Goal: Communication & Community: Answer question/provide support

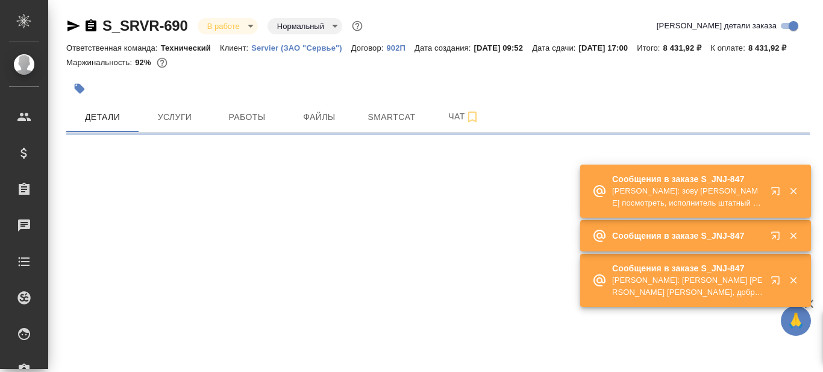
select select "RU"
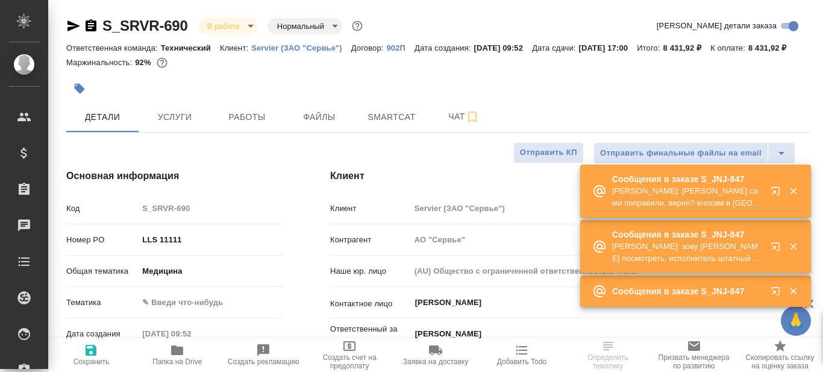
type textarea "x"
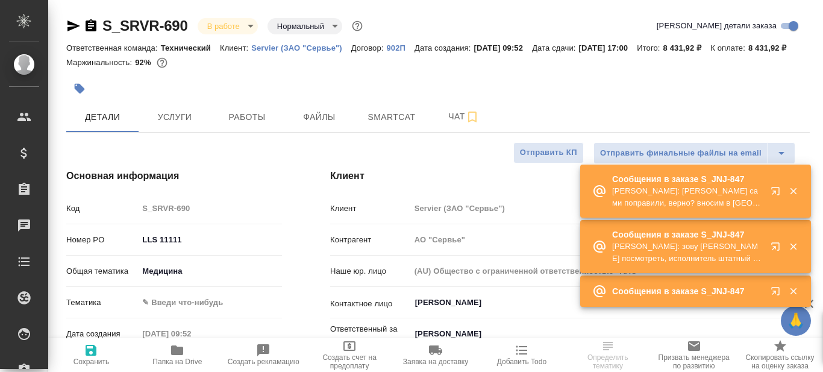
type textarea "x"
type input "Сергеева Анастасия"
type input "Комаров Роман"
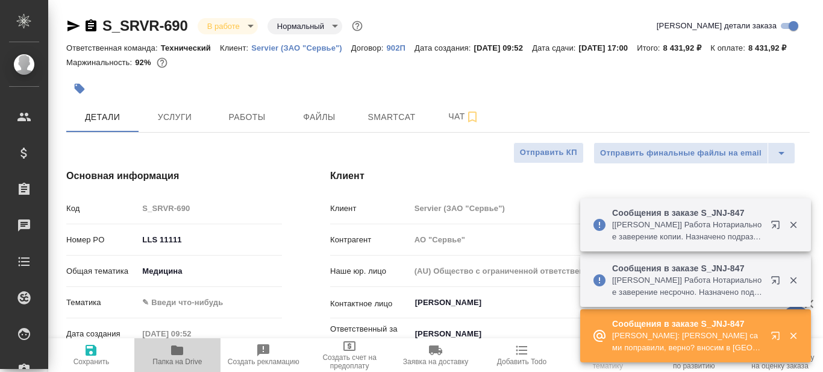
click at [178, 360] on span "Папка на Drive" at bounding box center [176, 361] width 49 height 8
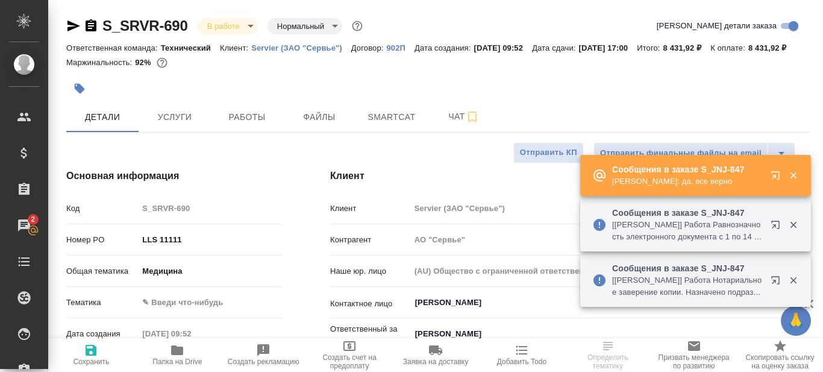
type textarea "x"
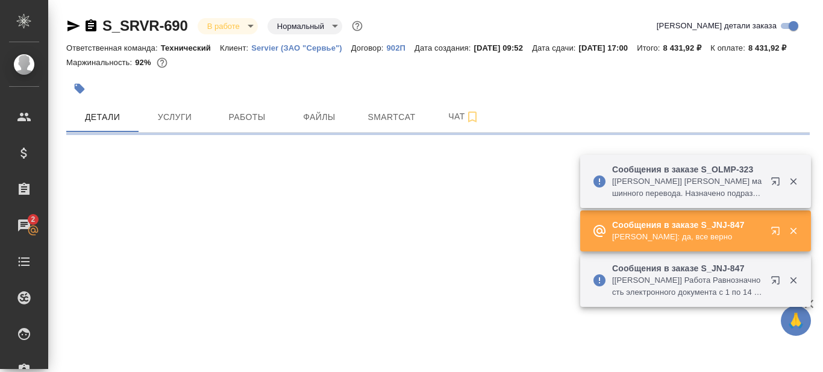
select select "RU"
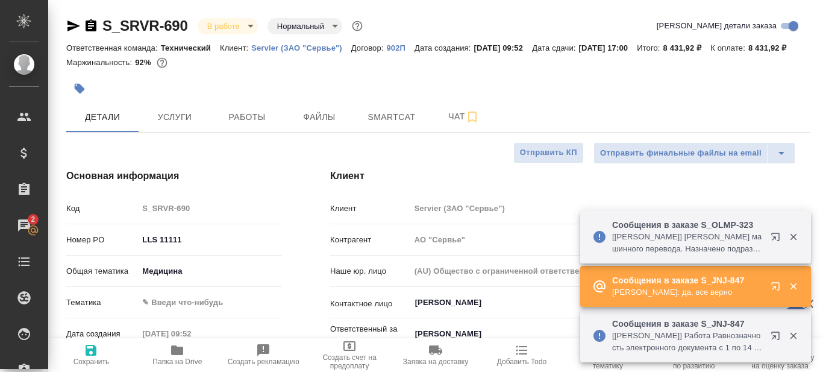
type textarea "x"
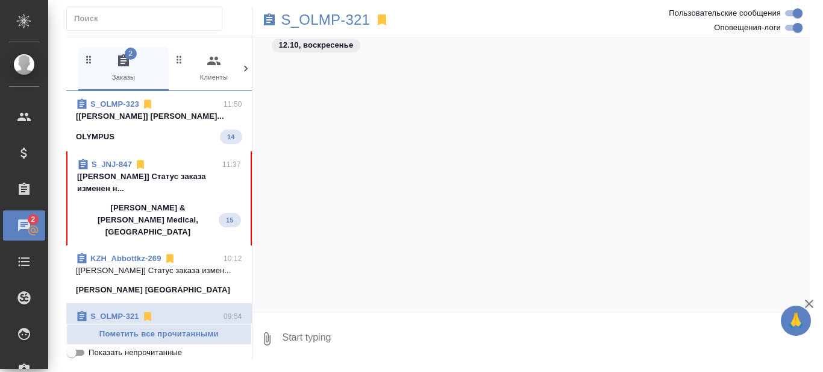
scroll to position [4979, 0]
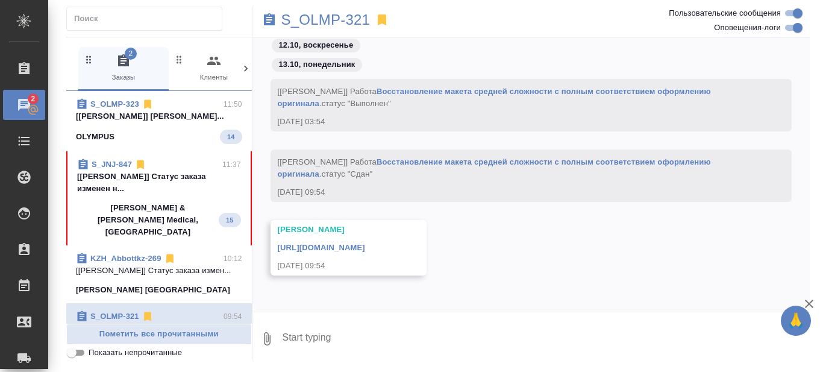
click at [183, 122] on p "[Сергеева Анастасия] Работа Постредактур..." at bounding box center [159, 116] width 166 height 12
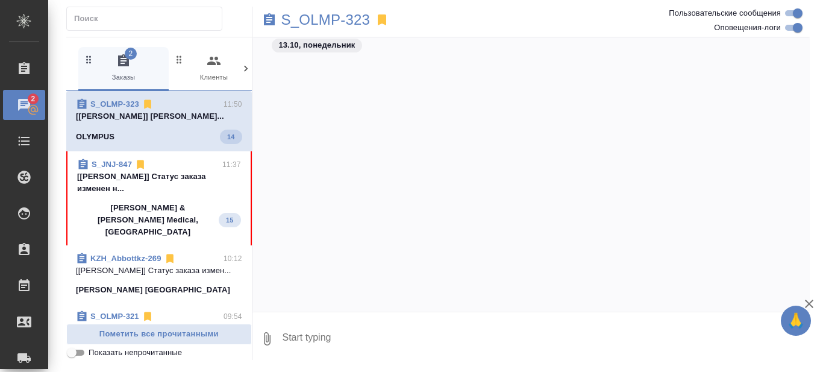
scroll to position [5771, 0]
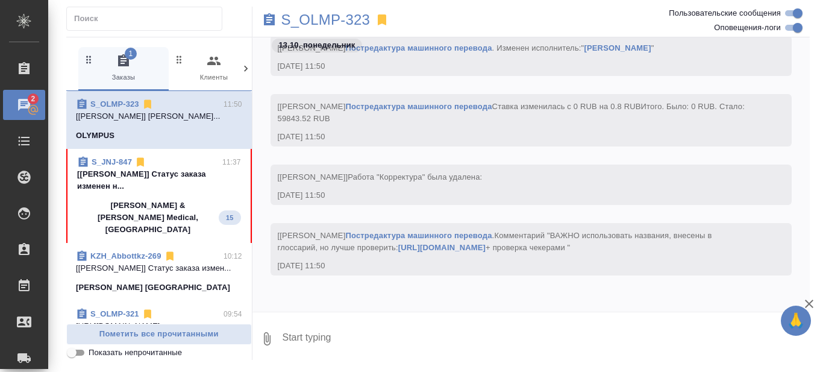
click at [157, 192] on p "[Усманова Ольга] Статус заказа изменен н..." at bounding box center [159, 180] width 164 height 24
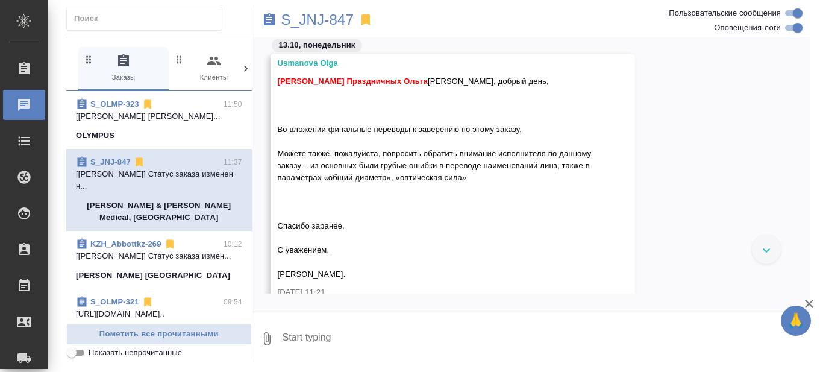
scroll to position [12159, 0]
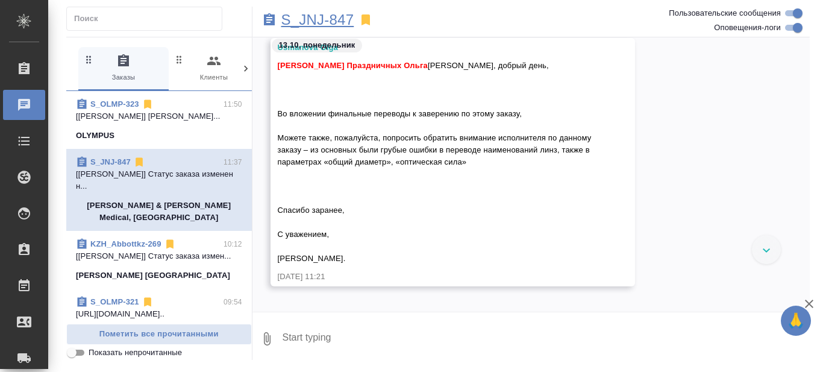
click at [326, 19] on p "S_JNJ-847" at bounding box center [317, 20] width 73 height 12
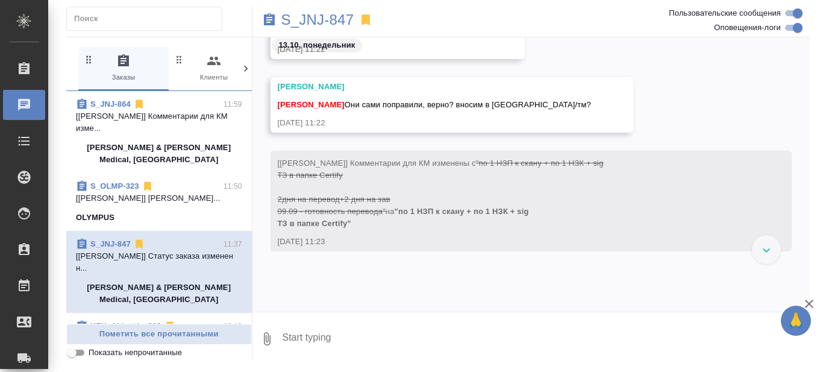
scroll to position [12641, 0]
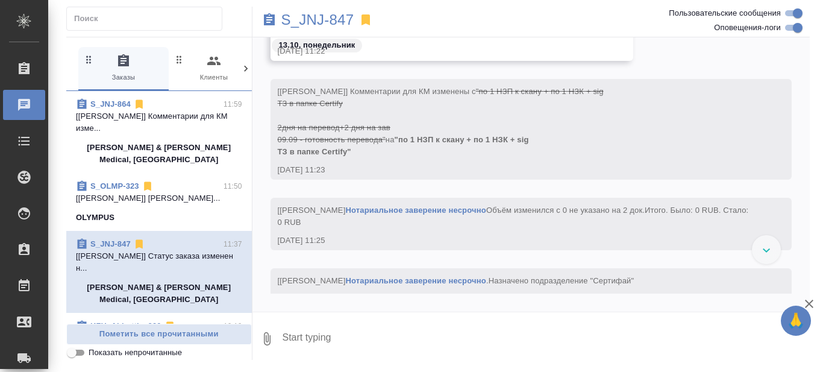
click at [339, 334] on textarea at bounding box center [545, 338] width 529 height 41
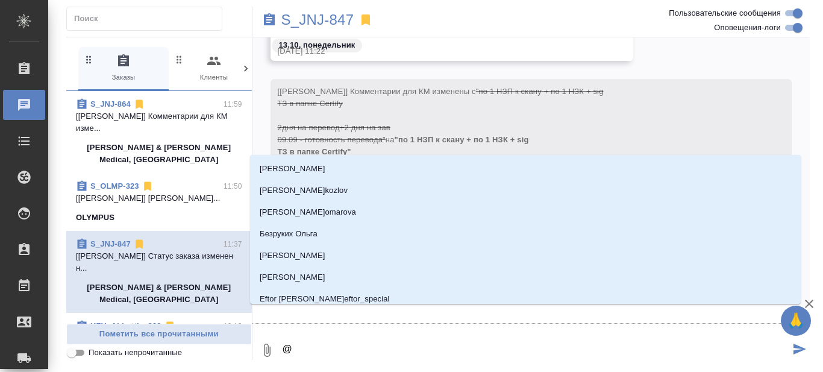
type textarea "@С"
type input "С"
type textarea "@Се"
type input "Се"
type textarea "@Серг"
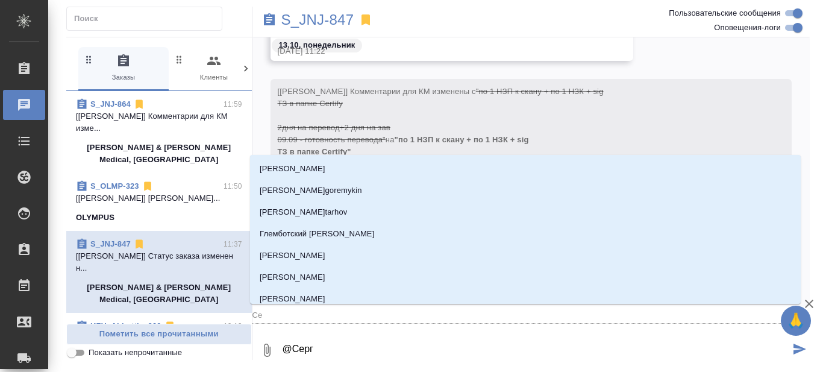
type input "Серг"
type textarea "@[PERSON_NAME]"
type input "Серге"
type textarea "@Сергее"
type input "Сергее"
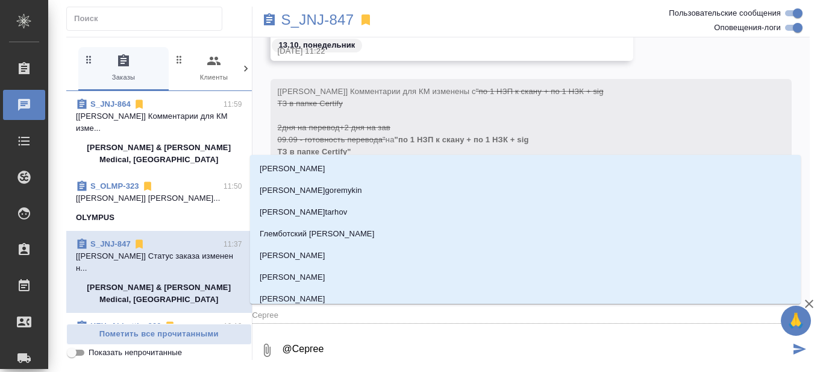
type textarea "@[PERSON_NAME]"
type input "[PERSON_NAME]"
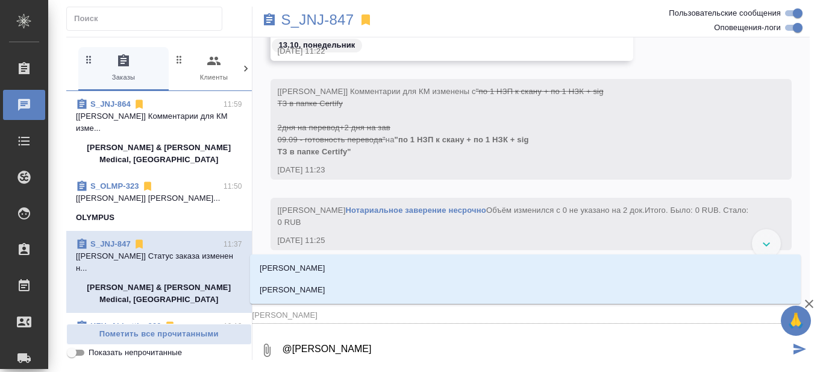
type textarea "@Сергеева"
type input "Сергеева"
click at [322, 290] on p "Сергеева Анастасия" at bounding box center [293, 290] width 66 height 12
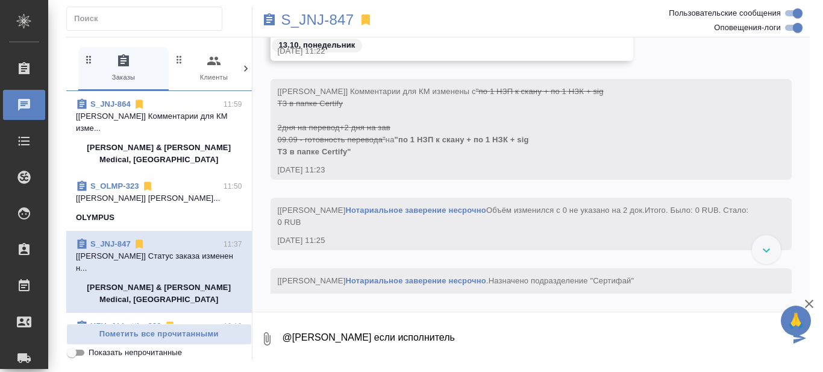
click at [388, 334] on textarea "@Сергеева Анастасия если исполнитель" at bounding box center [535, 338] width 509 height 41
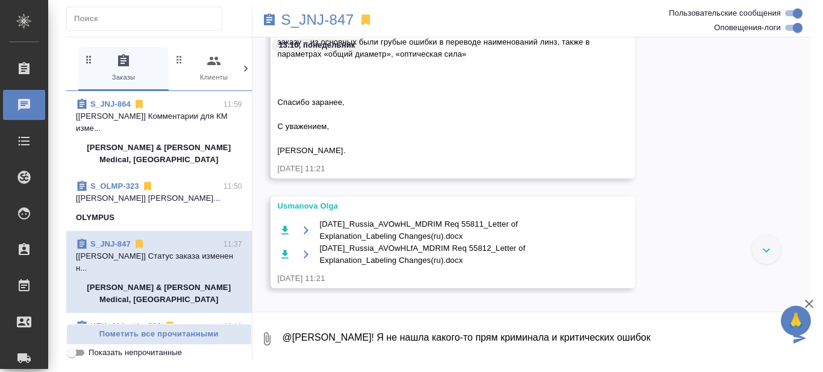
scroll to position [12400, 0]
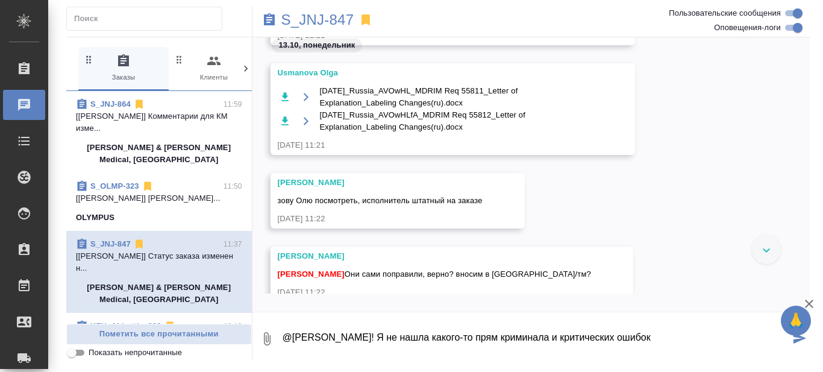
drag, startPoint x: 480, startPoint y: 338, endPoint x: 720, endPoint y: 327, distance: 240.1
click at [720, 327] on textarea "@Сергеева Анастасия Привет! Я не нашла какого-то прям криминала и критических о…" at bounding box center [535, 338] width 509 height 41
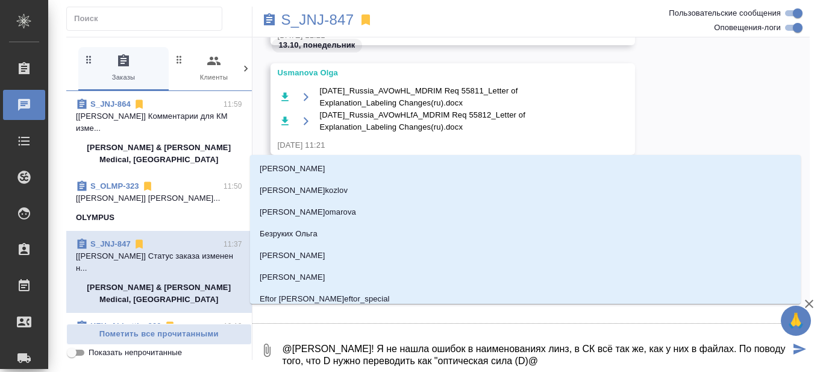
type textarea "@Сергеева Анастасия Привет! Я не нашла ошибок в наименованиях линз, в СК всё та…"
type input "Сергеева Анастасия Привет! Я не нашла ошибок в наименованиях линз, в СК всё так…"
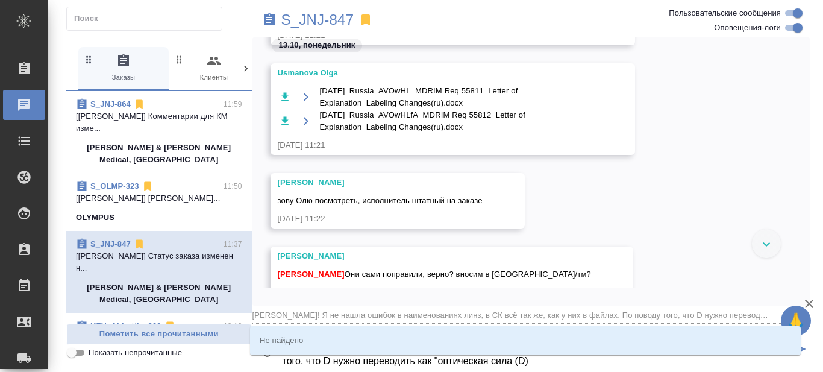
type textarea "@Сергеева Анастасия Привет! Я не нашла ошибок в наименованиях линз, в СК всё та…"
type input "Сергеева Анастасия Привет! Я не нашла ошибок в наименованиях линз, в СК всё так…"
type textarea "@Сергеева Анастасия Привет! Я не нашла ошибок в наименованиях линз, в СК всё та…"
type input "Сергеева Анастасия Привет! Я не нашла ошибок в наименованиях линз, в СК всё так…"
type textarea "@Сергеева Анастасия Привет! Я не нашла ошибок в наименованиях линз, в СК всё та…"
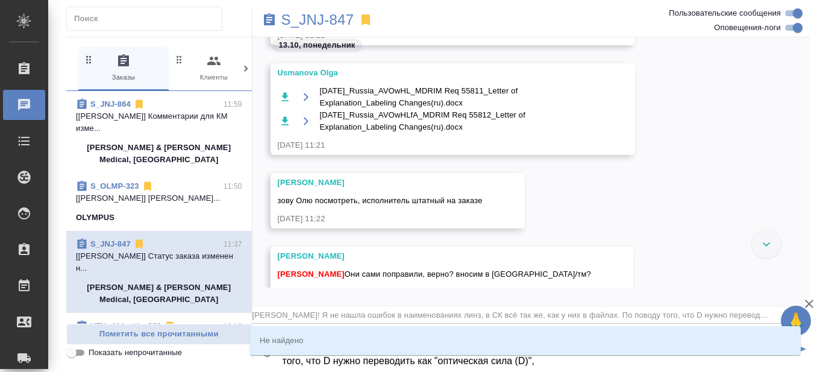
type input "Сергеева Анастасия Привет! Я не нашла ошибок в наименованиях линз, в СК всё так…"
click at [630, 366] on textarea "@Сергеева Анастасия Привет! Я не нашла ошибок в наименованиях линз, в СК всё та…" at bounding box center [535, 350] width 509 height 41
click at [580, 365] on textarea "@Сергеева Анастасия Привет! Я не нашла ошибок в наименованиях линз, в СК всё та…" at bounding box center [535, 350] width 509 height 41
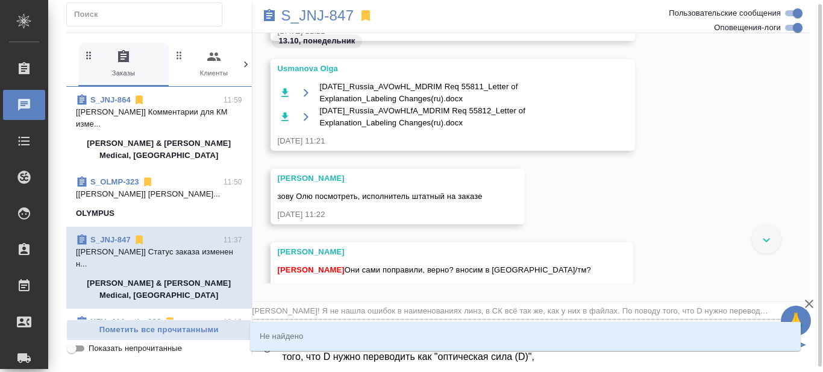
click at [647, 359] on textarea "@Сергеева Анастасия Привет! Я не нашла ошибок в наименованиях линз, в СК всё та…" at bounding box center [535, 345] width 509 height 41
type textarea "@Сергеева Анастасия Привет! Я не нашла ошибок в наименованиях линз, в СК всё та…"
type input "Сергеева Анастасия Привет! Я не нашла ошибок в наименованиях линз, в СК всё так…"
type textarea "@Сергеева Анастасия Привет! Я не нашла ошибок в наименованиях линз, в СК всё та…"
type input "Сергеева Анастасия Привет! Я не нашла ошибок в наименованиях линз, в СК всё так…"
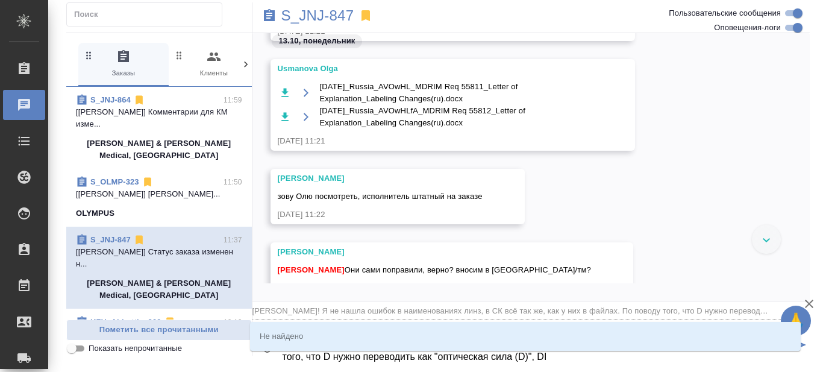
type textarea "@Сергеева Анастасия Привет! Я не нашла ошибок в наименованиях линз, в СК всё та…"
type input "Сергеева Анастасия Привет! Я не нашла ошибок в наименованиях линз, в СК всё так…"
click at [624, 359] on textarea "@Сергеева Анастасия Привет! Я не нашла ошибок в наименованиях линз, в СК всё та…" at bounding box center [535, 345] width 509 height 41
type textarea "@Сергеева Анастасия Привет! Я не нашла ошибок в наименованиях линз, в СК всё та…"
type input "Сергеева Анастасия Привет! Я не нашла ошибок в наименованиях линз, в СК всё так…"
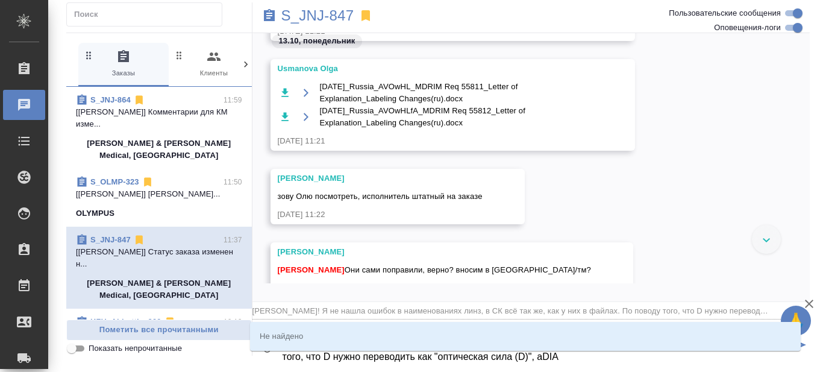
type textarea "@Сергеева Анастасия Привет! Я не нашла ошибок в наименованиях линз, в СК всё та…"
type input "Сергеева Анастасия Привет! Я не нашла ошибок в наименованиях линз, в СК всё так…"
click at [659, 354] on textarea "@Сергеева Анастасия Привет! Я не нашла ошибок в наименованиях линз, в СК всё та…" at bounding box center [535, 345] width 509 height 41
type textarea "@Сергеева Анастасия Привет! Я не нашла ошибок в наименованиях линз, в СК всё та…"
type input "Сергеева Анастасия Привет! Я не нашла ошибок в наименованиях линз, в СК всё так…"
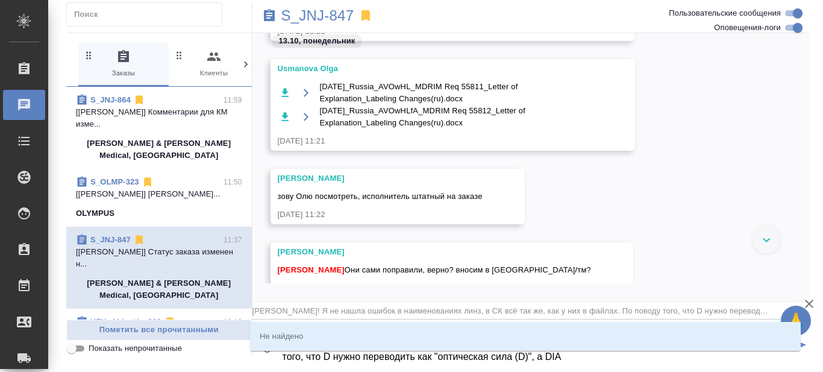
type textarea "@Сергеева Анастасия Привет! Я не нашла ошибок в наименованиях линз, в СК всё та…"
type input "Сергеева Анастасия Привет! Я не нашла ошибок в наименованиях линз, в СК всё так…"
type textarea "@Сергеева Анастасия Привет! Я не нашла ошибок в наименованиях линз, в СК всё та…"
type input "Сергеева Анастасия Привет! Я не нашла ошибок в наименованиях линз, в СК всё так…"
type textarea "@Сергеева Анастасия Привет! Я не нашла ошибок в наименованиях линз, в СК всё та…"
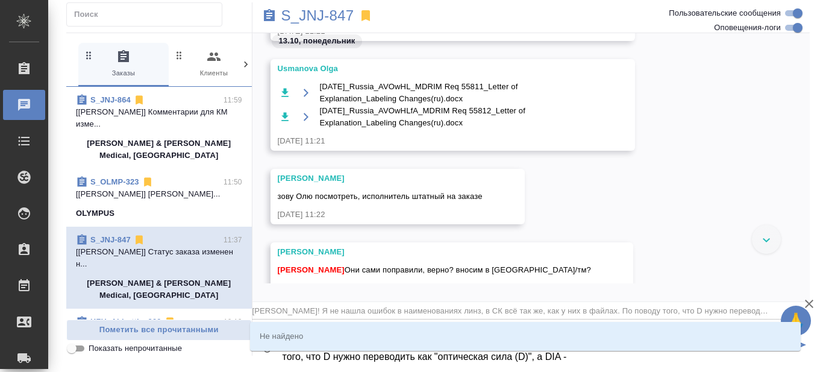
type input "Сергеева Анастасия Привет! Я не нашла ошибок в наименованиях линз, в СК всё так…"
type textarea "@Сергеева Анастасия Привет! Я не нашла ошибок в наименованиях линз, в СК всё та…"
type input "Сергеева Анастасия Привет! Я не нашла ошибок в наименованиях линз, в СК всё так…"
type textarea "@Сергеева Анастасия Привет! Я не нашла ошибок в наименованиях линз, в СК всё та…"
type input "Сергеева Анастасия Привет! Я не нашла ошибок в наименованиях линз, в СК всё так…"
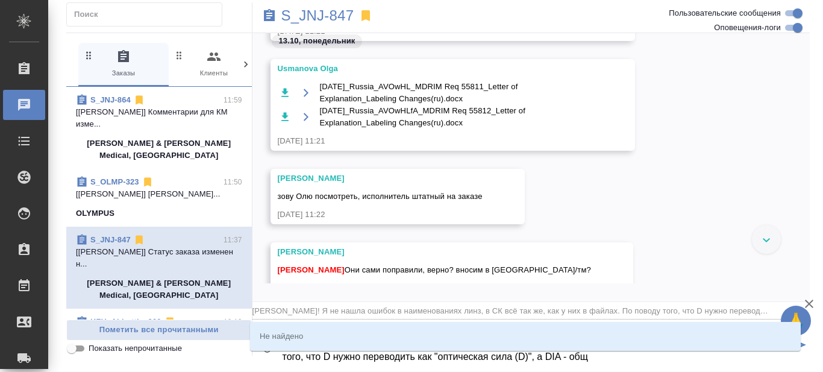
type textarea "@Сергеева Анастасия Привет! Я не нашла ошибок в наименованиях линз, в СК всё та…"
type input "Сергеева Анастасия Привет! Я не нашла ошибок в наименованиях линз, в СК всё так…"
type textarea "@Сергеева Анастасия Привет! Я не нашла ошибок в наименованиях линз, в СК всё та…"
type input "Сергеева Анастасия Привет! Я не нашла ошибок в наименованиях линз, в СК всё так…"
type textarea "@Сергеева Анастасия Привет! Я не нашла ошибок в наименованиях линз, в СК всё та…"
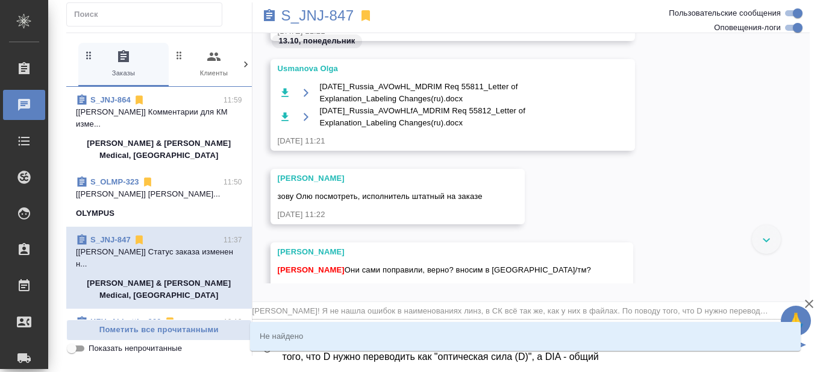
type input "Сергеева Анастасия Привет! Я не нашла ошибок в наименованиях линз, в СК всё так…"
type textarea "@Сергеева Анастасия Привет! Я не нашла ошибок в наименованиях линз, в СК всё та…"
type input "Сергеева Анастасия Привет! Я не нашла ошибок в наименованиях линз, в СК всё так…"
type textarea "@Сергеева Анастасия Привет! Я не нашла ошибок в наименованиях линз, в СК всё та…"
type input "Сергеева Анастасия Привет! Я не нашла ошибок в наименованиях линз, в СК всё так…"
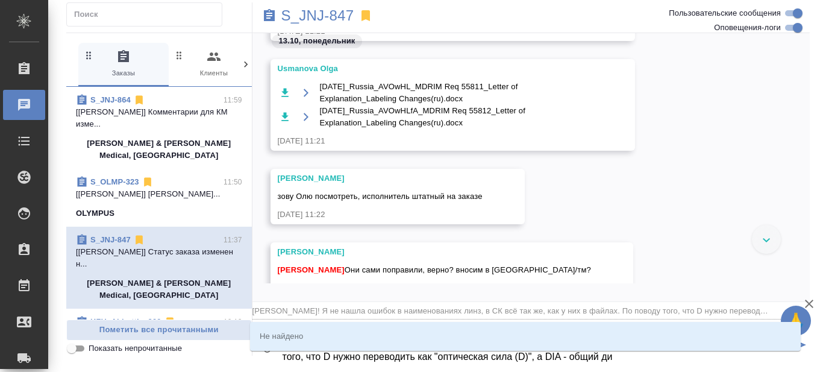
type textarea "@Сергеева Анастасия Привет! Я не нашла ошибок в наименованиях линз, в СК всё та…"
type input "Сергеева Анастасия Привет! Я не нашла ошибок в наименованиях линз, в СК всё так…"
type textarea "@Сергеева Анастасия Привет! Я не нашла ошибок в наименованиях линз, в СК всё та…"
type input "Сергеева Анастасия Привет! Я не нашла ошибок в наименованиях линз, в СК всё так…"
type textarea "@Сергеева Анастасия Привет! Я не нашла ошибок в наименованиях линз, в СК всё та…"
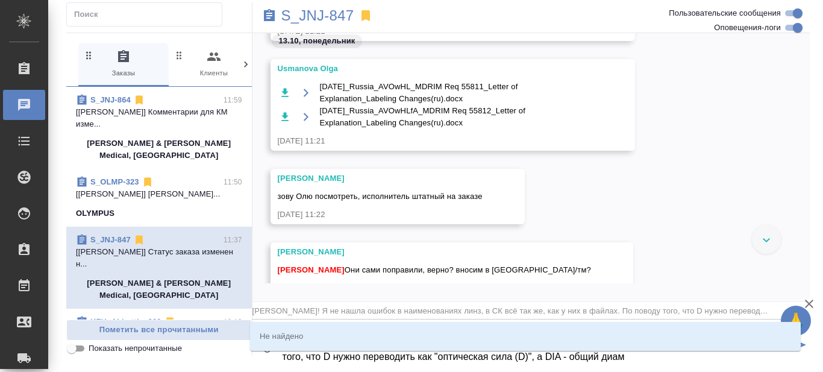
type input "Сергеева Анастасия Привет! Я не нашла ошибок в наименованиях линз, в СК всё так…"
type textarea "@Сергеева Анастасия Привет! Я не нашла ошибок в наименованиях линз, в СК всё та…"
type input "Сергеева Анастасия Привет! Я не нашла ошибок в наименованиях линз, в СК всё так…"
type textarea "@Сергеева Анастасия Привет! Я не нашла ошибок в наименованиях линз, в СК всё та…"
type input "Сергеева Анастасия Привет! Я не нашла ошибок в наименованиях линз, в СК всё так…"
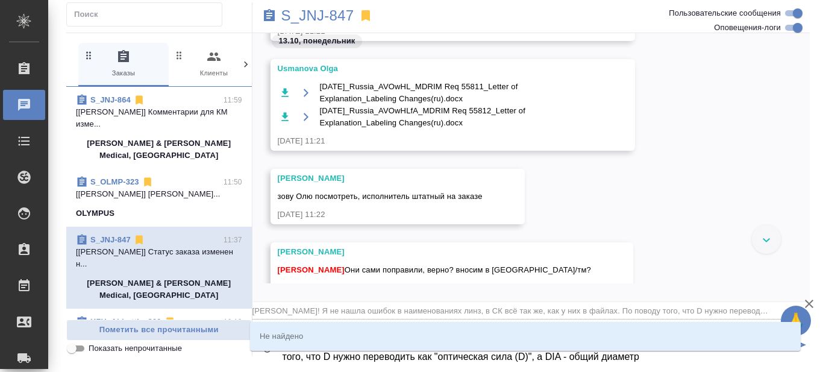
type textarea "@Сергеева Анастасия Привет! Я не нашла ошибок в наименованиях линз, в СК всё та…"
type input "Сергеева Анастасия Привет! Я не нашла ошибок в наименованиях линз, в СК всё так…"
type textarea "@Сергеева Анастасия Привет! Я не нашла ошибок в наименованиях линз, в СК всё та…"
type input "Сергеева Анастасия Привет! Я не нашла ошибок в наименованиях линз, в СК всё так…"
type textarea "@Сергеева Анастасия Привет! Я не нашла ошибок в наименованиях линз, в СК всё та…"
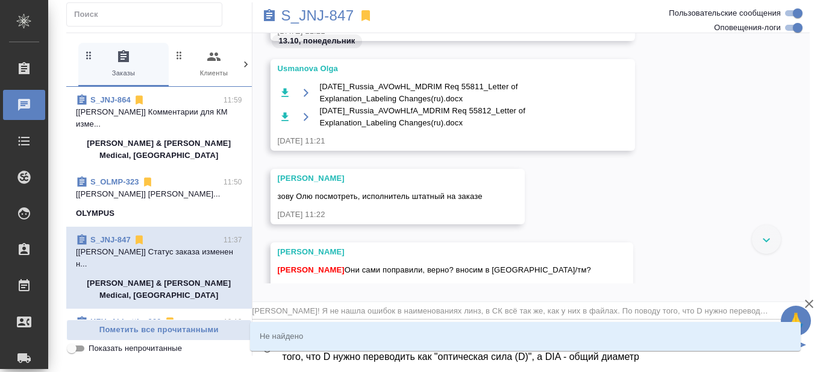
type input "Сергеева Анастасия Привет! Я не нашла ошибок в наименованиях линз, в СК всё так…"
type textarea "@Сергеева Анастасия Привет! Я не нашла ошибок в наименованиях линз, в СК всё та…"
type input "Сергеева Анастасия Привет! Я не нашла ошибок в наименованиях линз, в СК всё так…"
type textarea "@Сергеева Анастасия Привет! Я не нашла ошибок в наименованиях линз, в СК всё та…"
type input "Сергеева Анастасия Привет! Я не нашла ошибок в наименованиях линз, в СК всё так…"
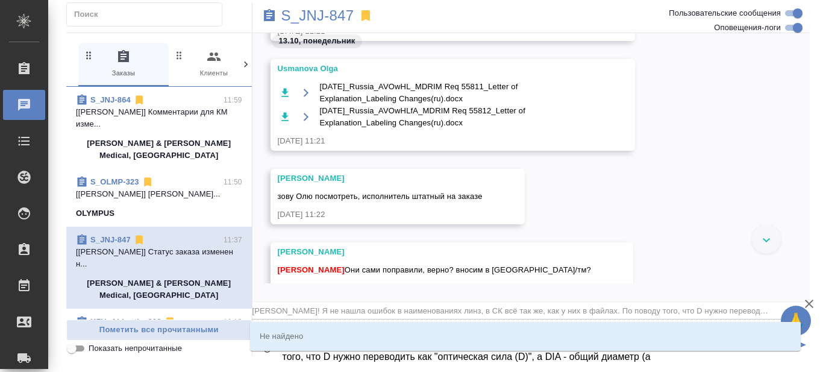
type textarea "@Сергеева Анастасия Привет! Я не нашла ошибок в наименованиях линз, в СК всё та…"
type input "Сергеева Анастасия Привет! Я не нашла ошибок в наименованиях линз, в СК всё так…"
type textarea "@Сергеева Анастасия Привет! Я не нашла ошибок в наименованиях линз, в СК всё та…"
type input "Сергеева Анастасия Привет! Я не нашла ошибок в наименованиях линз, в СК всё так…"
type textarea "@Сергеева Анастасия Привет! Я не нашла ошибок в наименованиях линз, в СК всё та…"
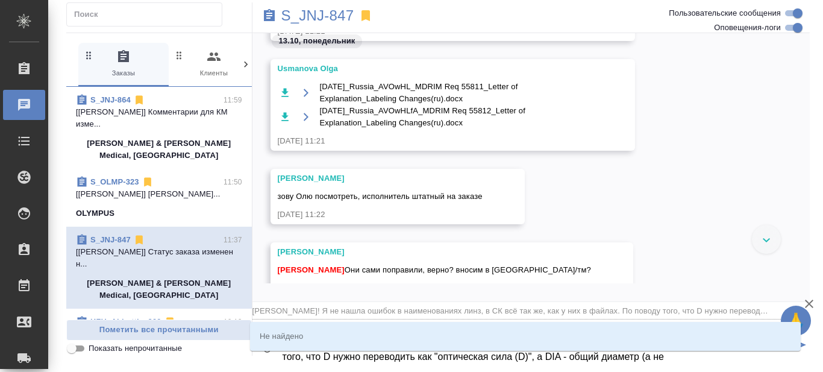
type input "Сергеева Анастасия Привет! Я не нашла ошибок в наименованиях линз, в СК всё так…"
type textarea "@Сергеева Анастасия Привет! Я не нашла ошибок в наименованиях линз, в СК всё та…"
type input "Сергеева Анастасия Привет! Я не нашла ошибок в наименованиях линз, в СК всё так…"
type textarea "@Сергеева Анастасия Привет! Я не нашла ошибок в наименованиях линз, в СК всё та…"
type input "Сергеева Анастасия Привет! Я не нашла ошибок в наименованиях линз, в СК всё так…"
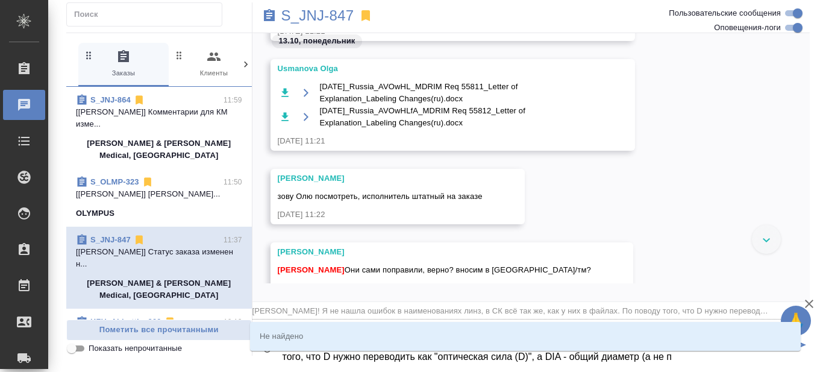
type textarea "@Сергеева Анастасия Привет! Я не нашла ошибок в наименованиях линз, в СК всё та…"
type input "Сергеева Анастасия Привет! Я не нашла ошибок в наименованиях линз, в СК всё так…"
type textarea "@Сергеева Анастасия Привет! Я не нашла ошибок в наименованиях линз, в СК всё та…"
type input "Сергеева Анастасия Привет! Я не нашла ошибок в наименованиях линз, в СК всё так…"
type textarea "@Сергеева Анастасия Привет! Я не нашла ошибок в наименованиях линз, в СК всё та…"
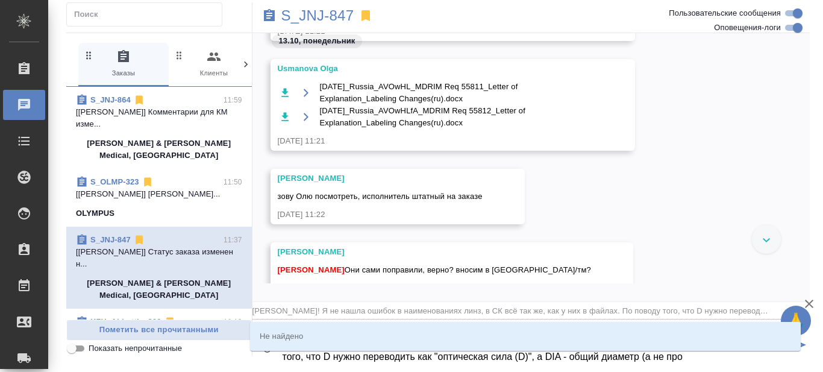
type input "Сергеева Анастасия Привет! Я не нашла ошибок в наименованиях линз, в СК всё так…"
type textarea "@Сергеева Анастасия Привет! Я не нашла ошибок в наименованиях линз, в СК всё та…"
type input "Сергеева Анастасия Привет! Я не нашла ошибок в наименованиях линз, в СК всё так…"
type textarea "@Сергеева Анастасия Привет! Я не нашла ошибок в наименованиях линз, в СК всё та…"
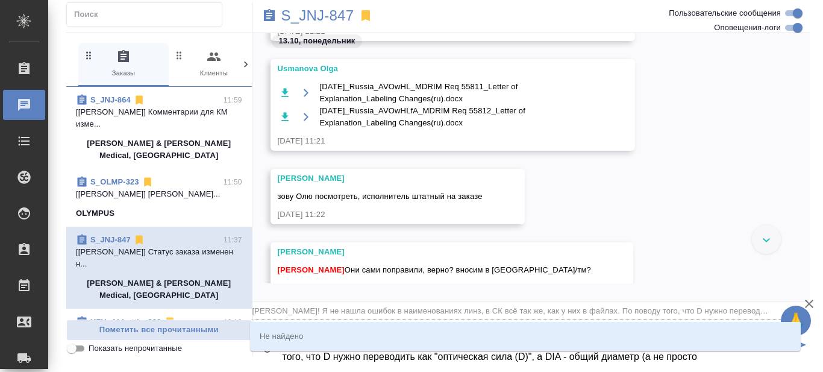
type input "Сергеева Анастасия Привет! Я не нашла ошибок в наименованиях линз, в СК всё так…"
type textarea "@Сергеева Анастасия Привет! Я не нашла ошибок в наименованиях линз, в СК всё та…"
type input "Сергеева Анастасия Привет! Я не нашла ошибок в наименованиях линз, в СК всё так…"
type textarea "@Сергеева Анастасия Привет! Я не нашла ошибок в наименованиях линз, в СК всё та…"
type input "Сергеева Анастасия Привет! Я не нашла ошибок в наименованиях линз, в СК всё так…"
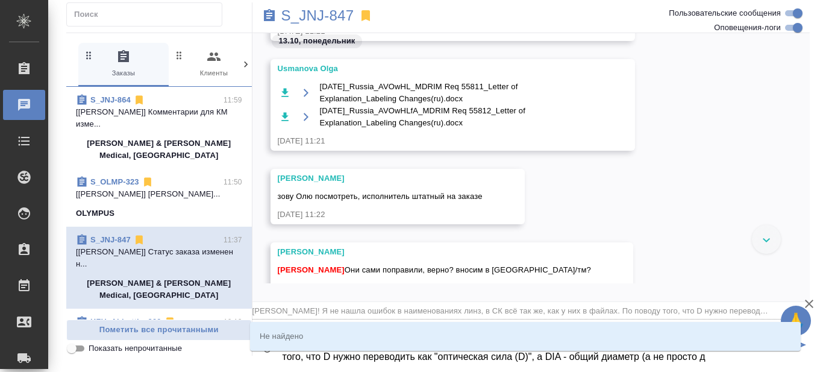
type textarea "@Сергеева Анастасия Привет! Я не нашла ошибок в наименованиях линз, в СК всё та…"
type input "Сергеева Анастасия Привет! Я не нашла ошибок в наименованиях линз, в СК всё так…"
type textarea "@Сергеева Анастасия Привет! Я не нашла ошибок в наименованиях линз, в СК всё та…"
type input "Сергеева Анастасия Привет! Я не нашла ошибок в наименованиях линз, в СК всё так…"
type textarea "@Сергеева Анастасия Привет! Я не нашла ошибок в наименованиях линз, в СК всё та…"
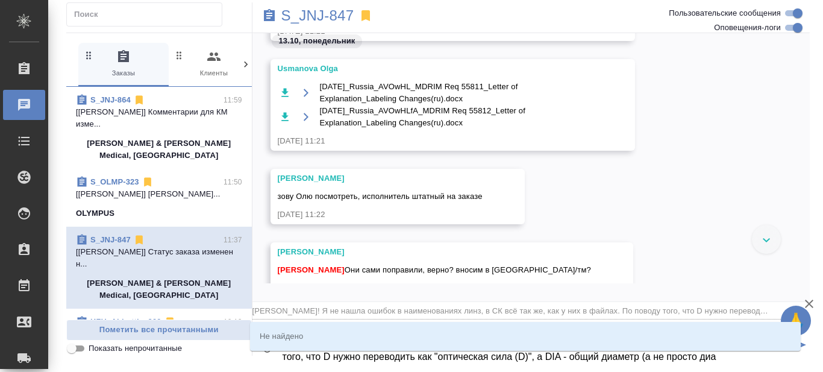
type input "Сергеева Анастасия Привет! Я не нашла ошибок в наименованиях линз, в СК всё так…"
type textarea "@Сергеева Анастасия Привет! Я не нашла ошибок в наименованиях линз, в СК всё та…"
type input "Сергеева Анастасия Привет! Я не нашла ошибок в наименованиях линз, в СК всё так…"
type textarea "@Сергеева Анастасия Привет! Я не нашла ошибок в наименованиях линз, в СК всё та…"
type input "Сергеева Анастасия Привет! Я не нашла ошибок в наименованиях линз, в СК всё так…"
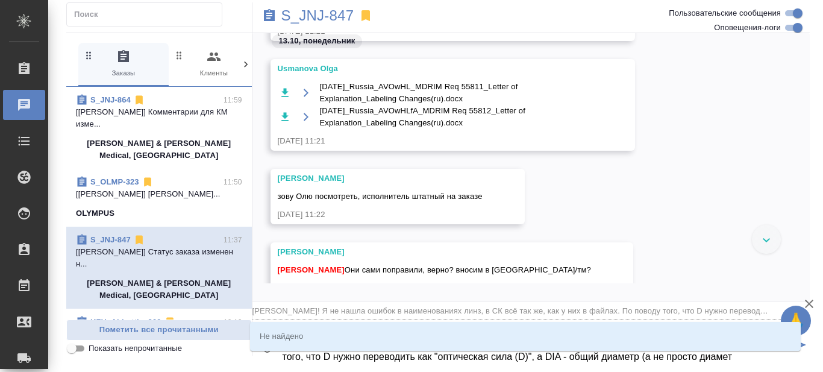
type textarea "@Сергеева Анастасия Привет! Я не нашла ошибок в наименованиях линз, в СК всё та…"
type input "Сергеева Анастасия Привет! Я не нашла ошибок в наименованиях линз, в СК всё так…"
type textarea "@Сергеева Анастасия Привет! Я не нашла ошибок в наименованиях линз, в СК всё та…"
type input "Сергеева Анастасия Привет! Я не нашла ошибок в наименованиях линз, в СК всё так…"
type textarea "@Сергеева Анастасия Привет! Я не нашла ошибок в наименованиях линз, в СК всё та…"
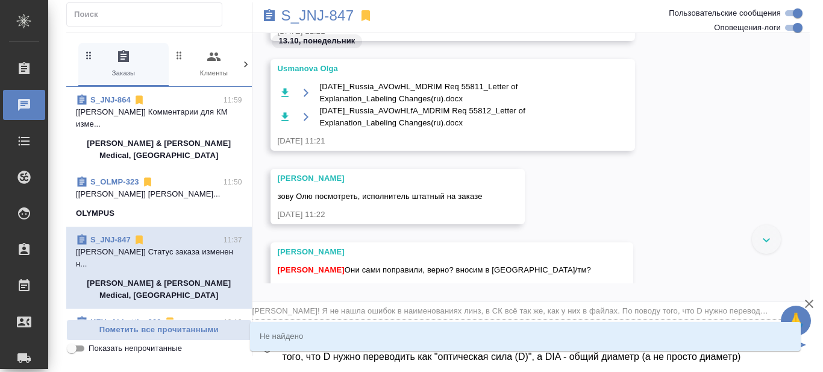
type input "Сергеева Анастасия Привет! Я не нашла ошибок в наименованиях линз, в СК всё так…"
type textarea "@Сергеева Анастасия Привет! Я не нашла ошибок в наименованиях линз, в СК всё та…"
type input "Сергеева Анастасия Привет! Я не нашла ошибок в наименованиях линз, в СК всё так…"
type textarea "@Сергеева Анастасия Привет! Я не нашла ошибок в наименованиях линз, в СК всё та…"
type input "Сергеева Анастасия Привет! Я не нашла ошибок в наименованиях линз, в СК всё так…"
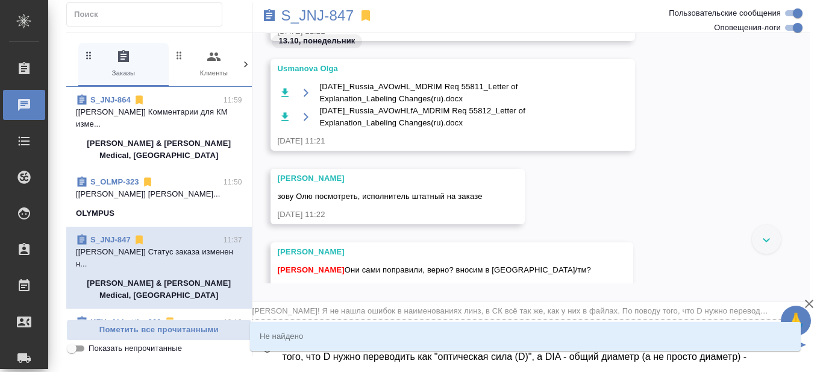
type textarea "@Сергеева Анастасия Привет! Я не нашла ошибок в наименованиях линз, в СК всё та…"
type input "Сергеева Анастасия Привет! Я не нашла ошибок в наименованиях линз, в СК всё так…"
type textarea "@Сергеева Анастасия Привет! Я не нашла ошибок в наименованиях линз, в СК всё та…"
type input "Сергеева Анастасия Привет! Я не нашла ошибок в наименованиях линз, в СК всё так…"
type textarea "@Сергеева Анастасия Привет! Я не нашла ошибок в наименованиях линз, в СК всё та…"
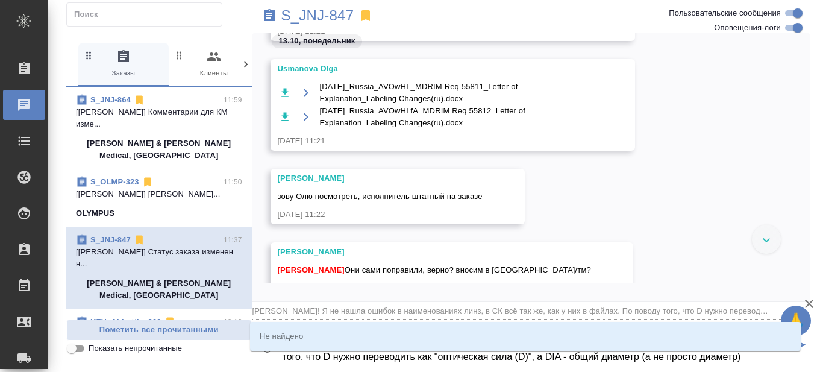
type input "Сергеева Анастасия Привет! Я не нашла ошибок в наименованиях линз, в СК всё так…"
type textarea "@Сергеева Анастасия Привет! Я не нашла ошибок в наименованиях линз, в СК всё та…"
type input "Сергеева Анастасия Привет! Я не нашла ошибок в наименованиях линз, в СК всё так…"
type textarea "@Сергеева Анастасия Привет! Я не нашла ошибок в наименованиях линз, в СК всё та…"
type input "Сергеева Анастасия Привет! Я не нашла ошибок в наименованиях линз, в СК всё так…"
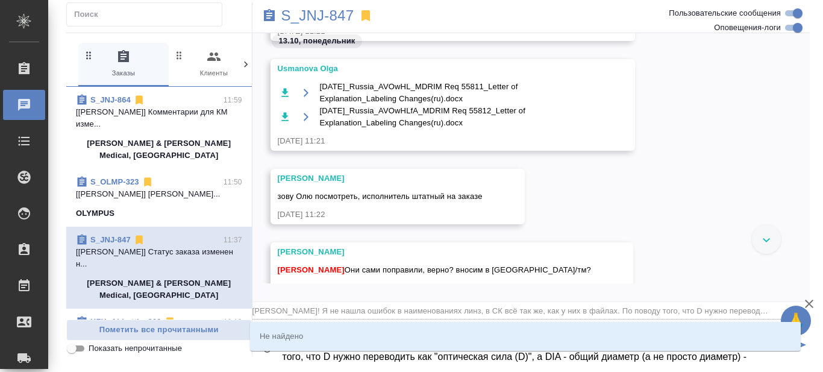
type textarea "@Сергеева Анастасия Привет! Я не нашла ошибок в наименованиях линз, в СК всё та…"
type input "Сергеева Анастасия Привет! Я не нашла ошибок в наименованиях линз, в СК всё так…"
type textarea "@Сергеева Анастасия Привет! Я не нашла ошибок в наименованиях линз, в СК всё та…"
type input "Сергеева Анастасия Привет! Я не нашла ошибок в наименованиях линз, в СК всё так…"
type textarea "@Сергеева Анастасия Привет! Я не нашла ошибок в наименованиях линз, в СК всё та…"
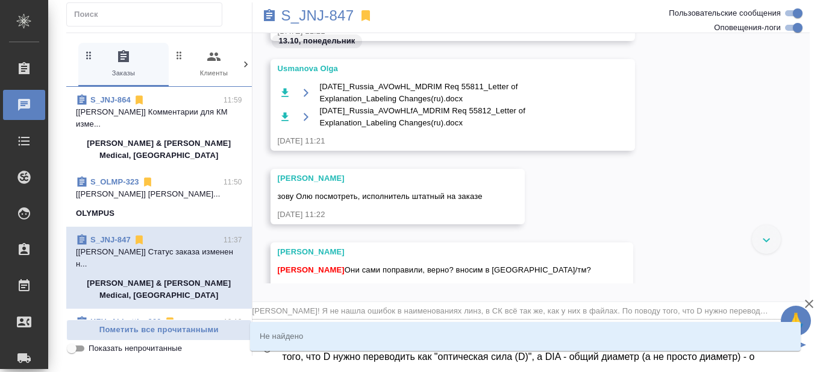
type input "Сергеева Анастасия Привет! Я не нашла ошибок в наименованиях линз, в СК всё так…"
type textarea "@Сергеева Анастасия Привет! Я не нашла ошибок в наименованиях линз, в СК всё та…"
type input "Сергеева Анастасия Привет! Я не нашла ошибок в наименованиях линз, в СК всё так…"
type textarea "@Сергеева Анастасия Привет! Я не нашла ошибок в наименованиях линз, в СК всё та…"
type input "Сергеева Анастасия Привет! Я не нашла ошибок в наименованиях линз, в СК всё так…"
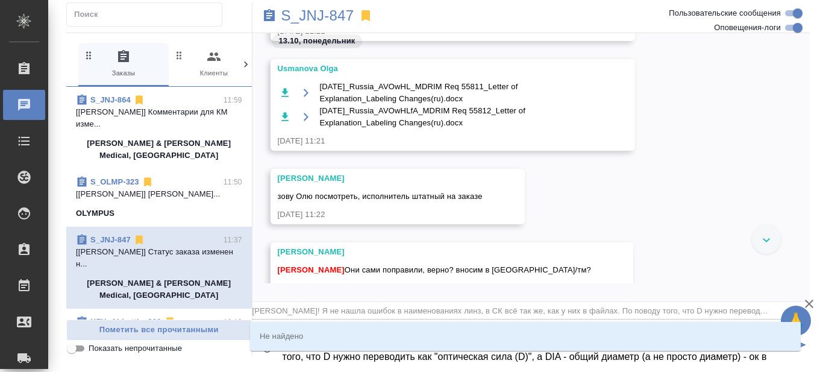
type textarea "@Сергеева Анастасия Привет! Я не нашла ошибок в наименованиях линз, в СК всё та…"
type input "Сергеева Анастасия Привет! Я не нашла ошибок в наименованиях линз, в СК всё так…"
type textarea "@Сергеева Анастасия Привет! Я не нашла ошибок в наименованиях линз, в СК всё та…"
type input "Сергеева Анастасия Привет! Я не нашла ошибок в наименованиях линз, в СК всё так…"
type textarea "@Сергеева Анастасия Привет! Я не нашла ошибок в наименованиях линз, в СК всё та…"
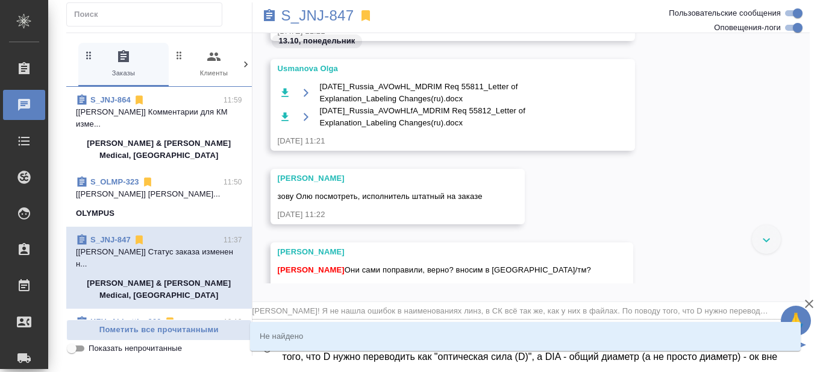
type input "Сергеева Анастасия Привет! Я не нашла ошибок в наименованиях линз, в СК всё так…"
type textarea "@Сергеева Анастасия Привет! Я не нашла ошибок в наименованиях линз, в СК всё та…"
type input "Сергеева Анастасия Привет! Я не нашла ошибок в наименованиях линз, в СК всё так…"
type textarea "@Сергеева Анастасия Привет! Я не нашла ошибок в наименованиях линз, в СК всё та…"
type input "Сергеева Анастасия Привет! Я не нашла ошибок в наименованиях линз, в СК всё так…"
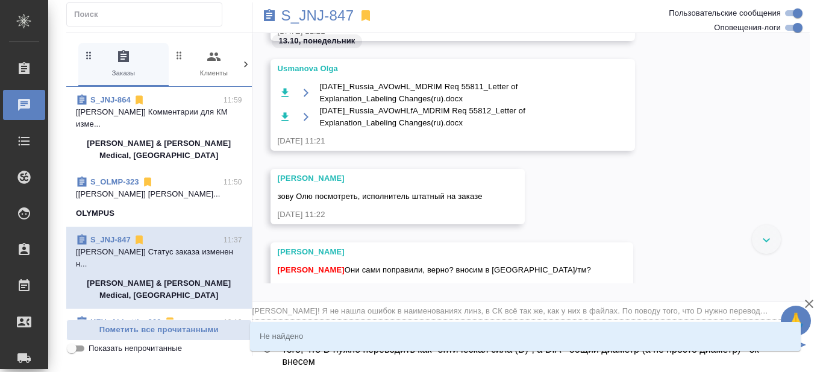
type textarea "@Сергеева Анастасия Привет! Я не нашла ошибок в наименованиях линз, в СК всё та…"
type input "Сергеева Анастасия Привет! Я не нашла ошибок в наименованиях линз, в СК всё так…"
type textarea "@Сергеева Анастасия Привет! Я не нашла ошибок в наименованиях линз, в СК всё та…"
type input "Сергеева Анастасия Привет! Я не нашла ошибок в наименованиях линз, в СК всё так…"
type textarea "@Сергеева Анастасия Привет! Я не нашла ошибок в наименованиях линз, в СК всё та…"
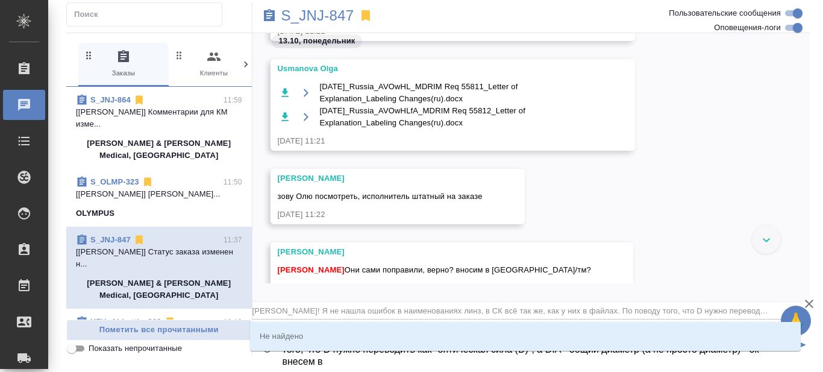
type input "Сергеева Анастасия Привет! Я не нашла ошибок в наименованиях линз, в СК всё так…"
type textarea "@Сергеева Анастасия Привет! Я не нашла ошибок в наименованиях линз, в СК всё та…"
type input "Сергеева Анастасия Привет! Я не нашла ошибок в наименованиях линз, в СК всё так…"
type textarea "@Сергеева Анастасия Привет! Я не нашла ошибок в наименованиях линз, в СК всё та…"
type input "Сергеева Анастасия Привет! Я не нашла ошибок в наименованиях линз, в СК всё так…"
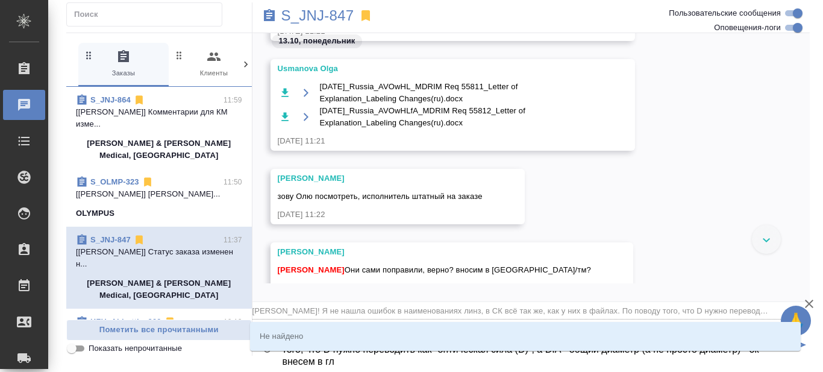
type textarea "@Сергеева Анастасия Привет! Я не нашла ошибок в наименованиях линз, в СК всё та…"
type input "Сергеева Анастасия Привет! Я не нашла ошибок в наименованиях линз, в СК всё так…"
type textarea "@Сергеева Анастасия Привет! Я не нашла ошибок в наименованиях линз, в СК всё та…"
type input "Сергеева Анастасия Привет! Я не нашла ошибок в наименованиях линз, в СК всё так…"
type textarea "@Сергеева Анастасия Привет! Я не нашла ошибок в наименованиях линз, в СК всё та…"
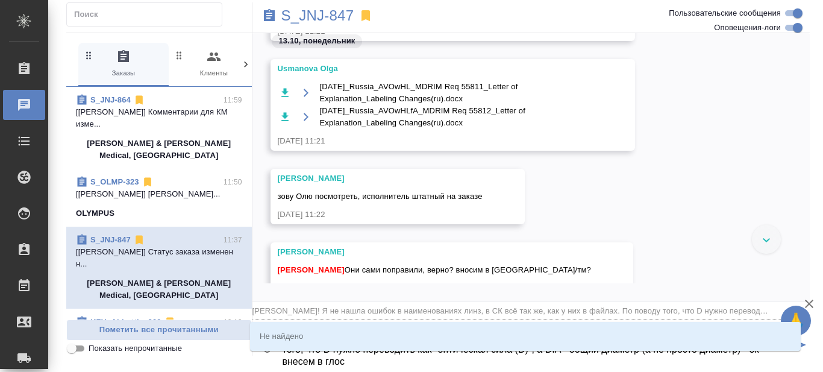
type input "Сергеева Анастасия Привет! Я не нашла ошибок в наименованиях линз, в СК всё так…"
type textarea "@Сергеева Анастасия Привет! Я не нашла ошибок в наименованиях линз, в СК всё та…"
type input "Сергеева Анастасия Привет! Я не нашла ошибок в наименованиях линз, в СК всё так…"
type textarea "@Сергеева Анастасия Привет! Я не нашла ошибок в наименованиях линз, в СК всё та…"
type input "Сергеева Анастасия Привет! Я не нашла ошибок в наименованиях линз, в СК всё так…"
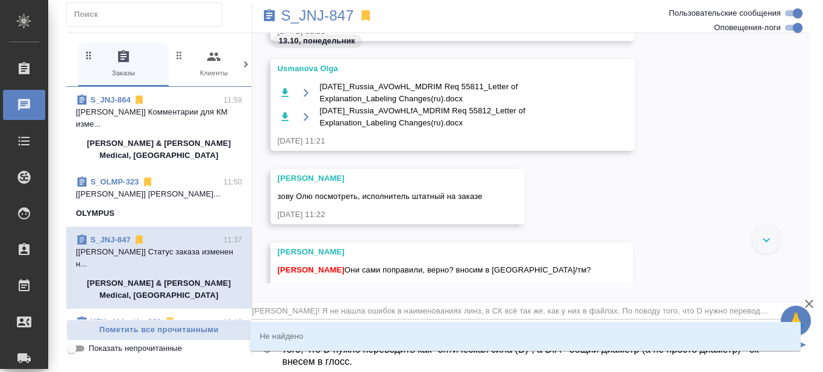
type textarea "@Сергеева Анастасия Привет! Я не нашла ошибок в наименованиях линз, в СК всё та…"
type input "Сергеева Анастасия Привет! Я не нашла ошибок в наименованиях линз, в СК всё так…"
type textarea "@Сергеева Анастасия Привет! Я не нашла ошибок в наименованиях линз, в СК всё та…"
type input "Сергеева Анастасия Привет! Я не нашла ошибок в наименованиях линз, в СК всё так…"
type textarea "@Сергеева Анастасия Привет! Я не нашла ошибок в наименованиях линз, в СК всё та…"
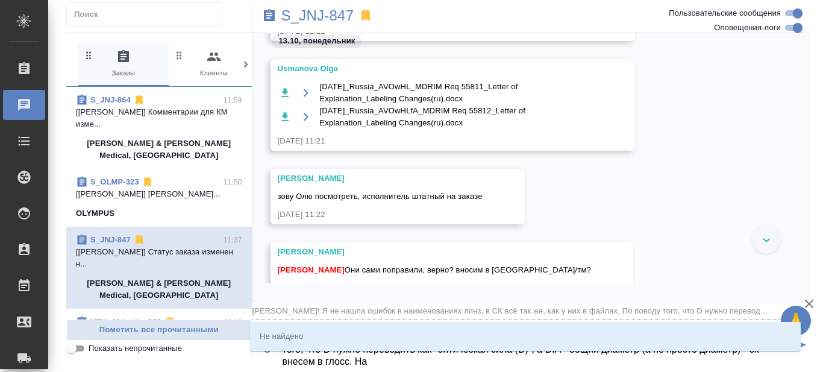
type input "Сергеева Анастасия Привет! Я не нашла ошибок в наименованиях линз, в СК всё так…"
type textarea "@Сергеева Анастасия Привет! Я не нашла ошибок в наименованиях линз, в СК всё та…"
type input "Сергеева Анастасия Привет! Я не нашла ошибок в наименованиях линз, в СК всё так…"
type textarea "@Сергеева Анастасия Привет! Я не нашла ошибок в наименованиях линз, в СК всё та…"
type input "Сергеева Анастасия Привет! Я не нашла ошибок в наименованиях линз, в СК всё так…"
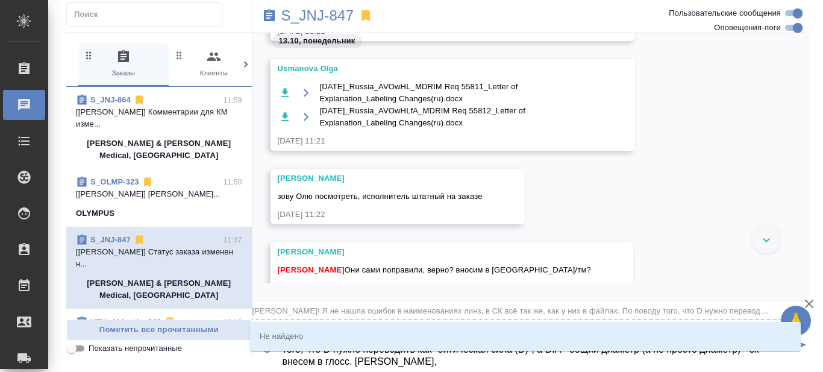
type textarea "@Сергеева Анастасия Привет! Я не нашла ошибок в наименованиях линз, в СК всё та…"
type input "Сергеева Анастасия Привет! Я не нашла ошибок в наименованиях линз, в СК всё так…"
type textarea "@Сергеева Анастасия Привет! Я не нашла ошибок в наименованиях линз, в СК всё та…"
type input "Сергеева Анастасия Привет! Я не нашла ошибок в наименованиях линз, в СК всё так…"
type textarea "@Сергеева Анастасия Привет! Я не нашла ошибок в наименованиях линз, в СК всё та…"
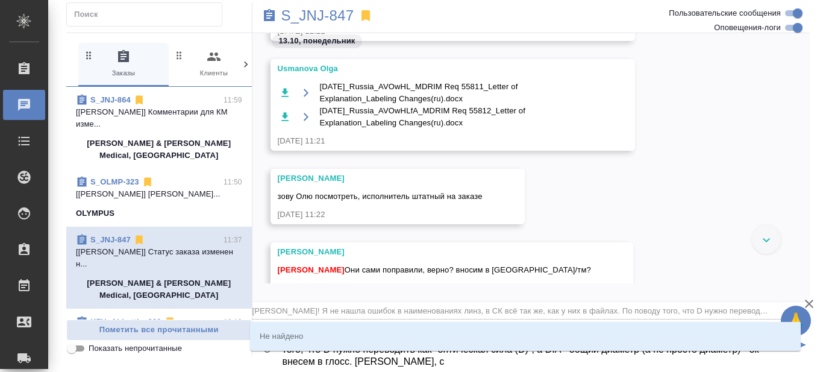
type input "Сергеева Анастасия Привет! Я не нашла ошибок в наименованиях линз, в СК всё так…"
type textarea "@Сергеева Анастасия Привет! Я не нашла ошибок в наименованиях линз, в СК всё та…"
type input "Сергеева Анастасия Привет! Я не нашла ошибок в наименованиях линз, в СК всё так…"
type textarea "@Сергеева Анастасия Привет! Я не нашла ошибок в наименованиях линз, в СК всё та…"
type input "Сергеева Анастасия Привет! Я не нашла ошибок в наименованиях линз, в СК всё так…"
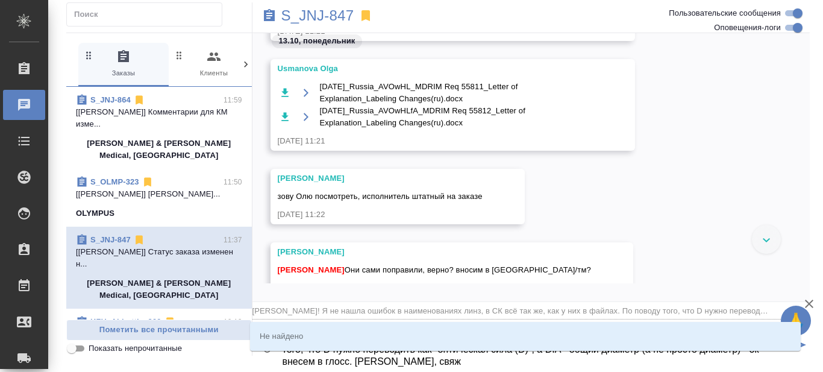
type textarea "@Сергеева Анастасия Привет! Я не нашла ошибок в наименованиях линз, в СК всё та…"
type input "Сергеева Анастасия Привет! Я не нашла ошибок в наименованиях линз, в СК всё так…"
type textarea "@Сергеева Анастасия Привет! Я не нашла ошибок в наименованиях линз, в СК всё та…"
type input "Сергеева Анастасия Привет! Я не нашла ошибок в наименованиях линз, в СК всё так…"
type textarea "@Сергеева Анастасия Привет! Я не нашла ошибок в наименованиях линз, в СК всё та…"
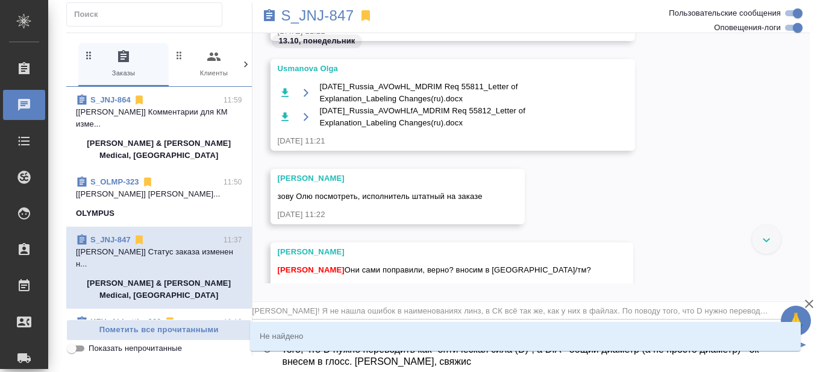
type input "Сергеева Анастасия Привет! Я не нашла ошибок в наименованиях линз, в СК всё так…"
type textarea "@Сергеева Анастасия Привет! Я не нашла ошибок в наименованиях линз, в СК всё та…"
type input "Сергеева Анастасия Привет! Я не нашла ошибок в наименованиях линз, в СК всё так…"
type textarea "@Сергеева Анастасия Привет! Я не нашла ошибок в наименованиях линз, в СК всё та…"
type input "Сергеева Анастасия Привет! Я не нашла ошибок в наименованиях линз, в СК всё так…"
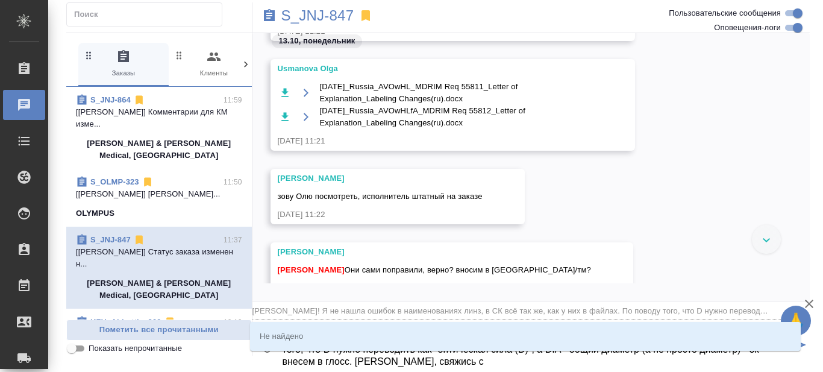
type textarea "@Сергеева Анастасия Привет! Я не нашла ошибок в наименованиях линз, в СК всё та…"
type input "Сергеева Анастасия Привет! Я не нашла ошибок в наименованиях линз, в СК всё так…"
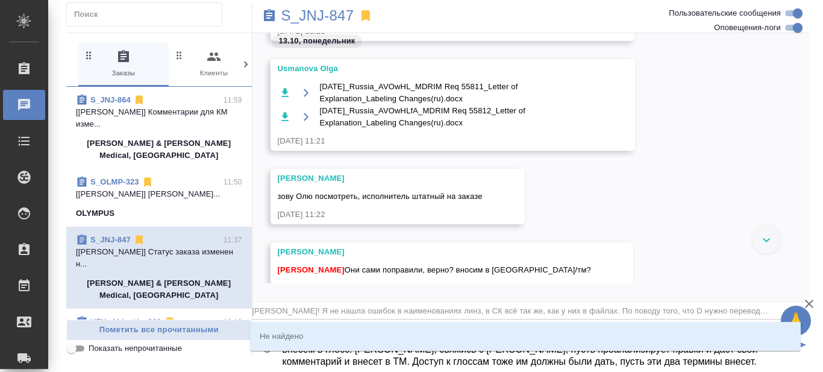
scroll to position [31, 0]
drag, startPoint x: 615, startPoint y: 332, endPoint x: 605, endPoint y: 334, distance: 9.8
click at [614, 333] on div "Не найдено" at bounding box center [525, 336] width 551 height 29
click at [478, 365] on textarea "@Сергеева Анастасия Привет! Я не нашла ошибок в наименованиях линз, в СК всё та…" at bounding box center [535, 345] width 509 height 41
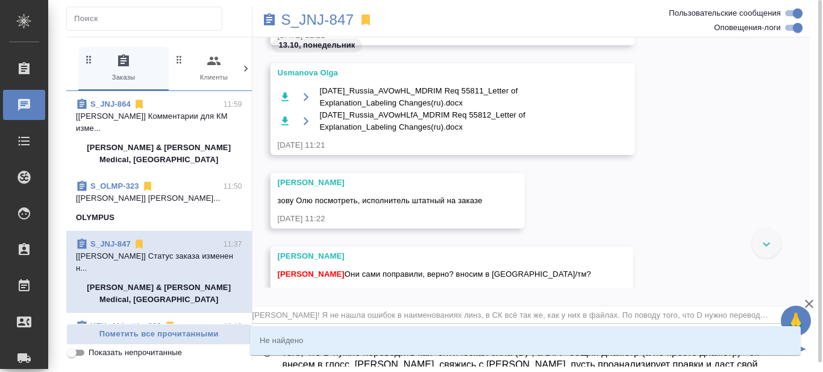
scroll to position [0, 0]
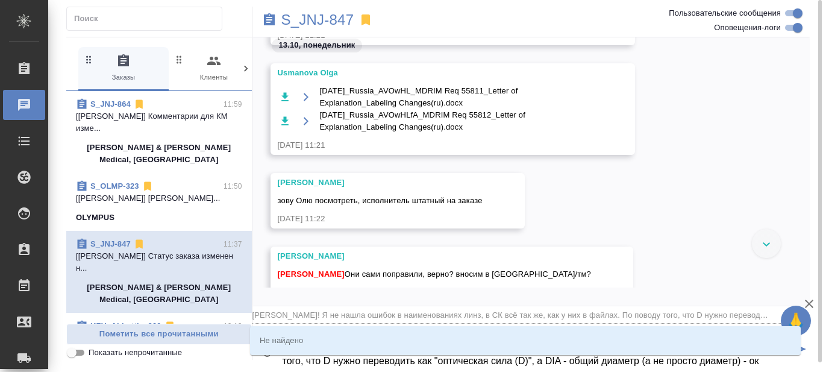
click at [479, 362] on textarea "@Сергеева Анастасия Привет! Я не нашла ошибок в наименованиях линз, в СК всё та…" at bounding box center [535, 350] width 509 height 41
click at [479, 360] on textarea "@Сергеева Анастасия Привет! Я не нашла ошибок в наименованиях линз, в СК всё та…" at bounding box center [535, 350] width 509 height 41
click at [127, 198] on p "[Сергеева Анастасия] Работа Постредактур..." at bounding box center [159, 198] width 166 height 12
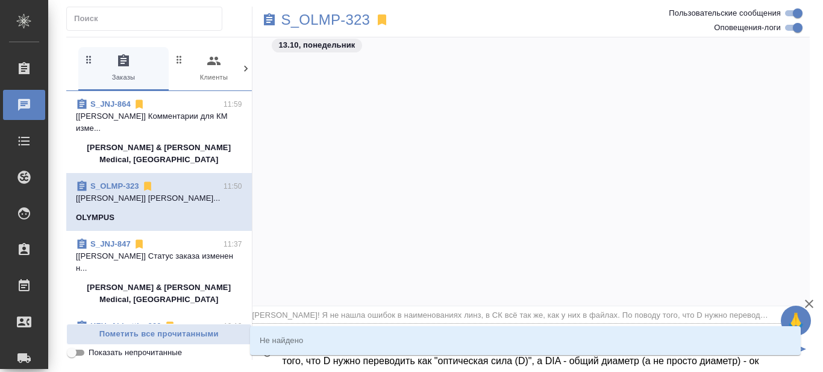
scroll to position [5777, 0]
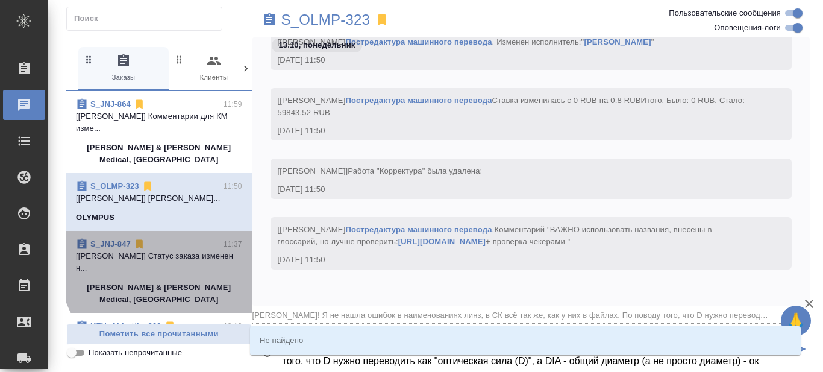
click at [172, 263] on p "[Усманова Ольга] Статус заказа изменен н..." at bounding box center [159, 262] width 166 height 24
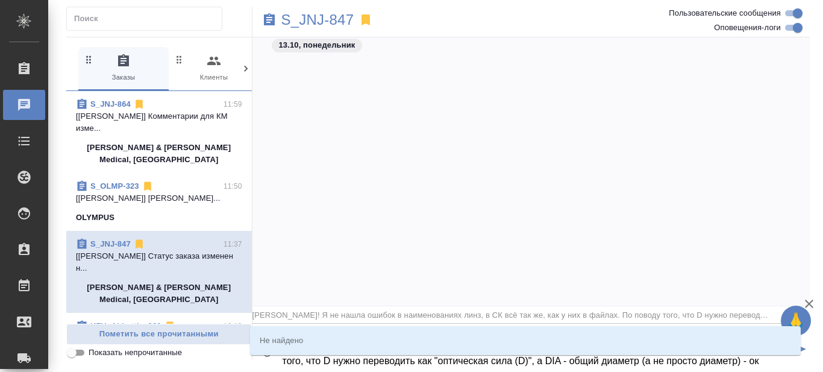
scroll to position [14853, 0]
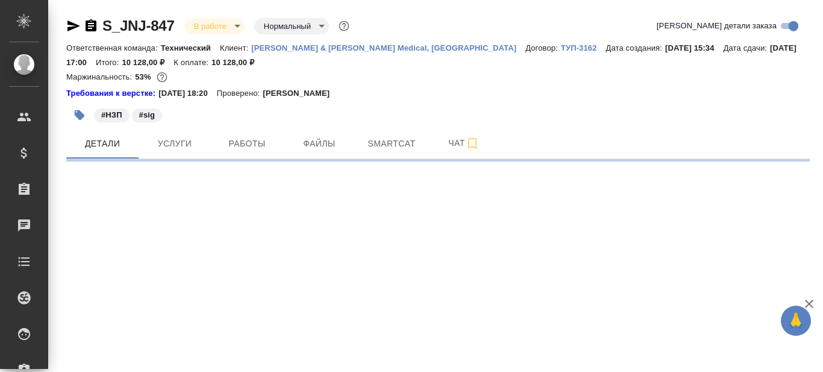
select select "RU"
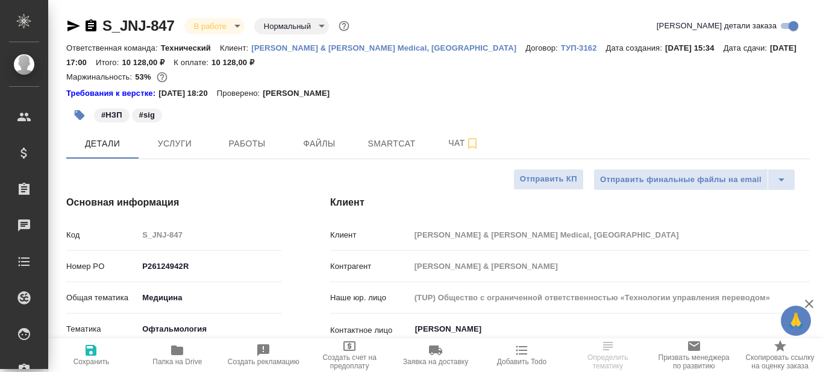
type textarea "x"
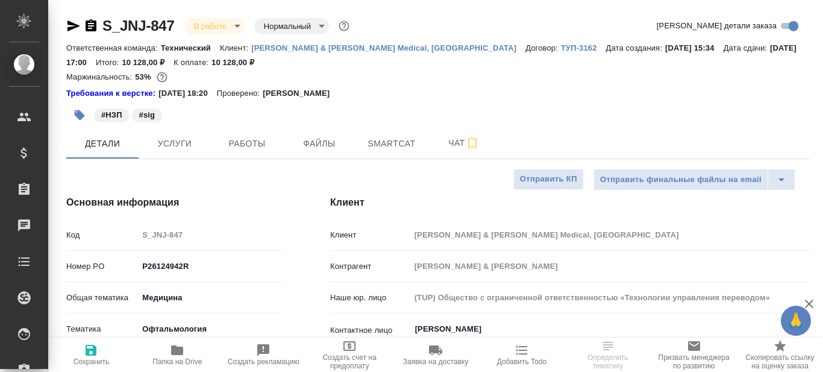
type textarea "x"
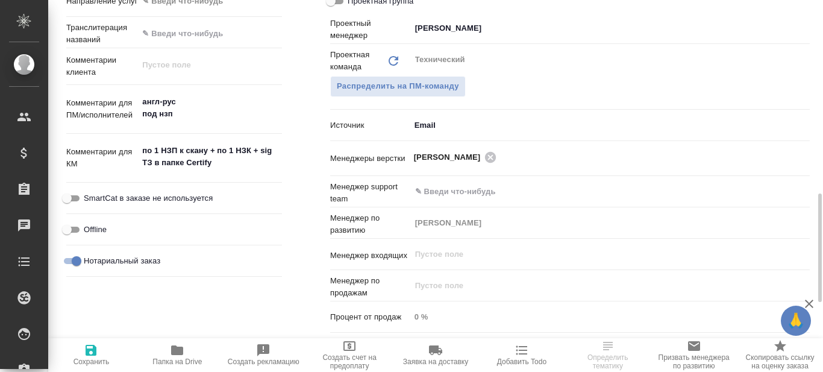
scroll to position [900, 0]
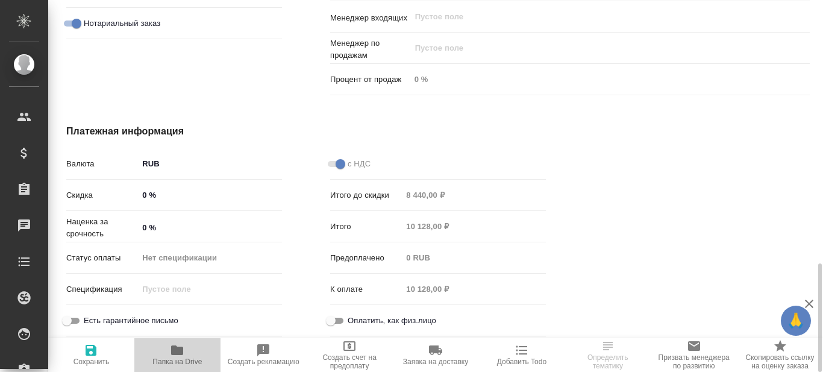
click at [178, 360] on span "Папка на Drive" at bounding box center [176, 361] width 49 height 8
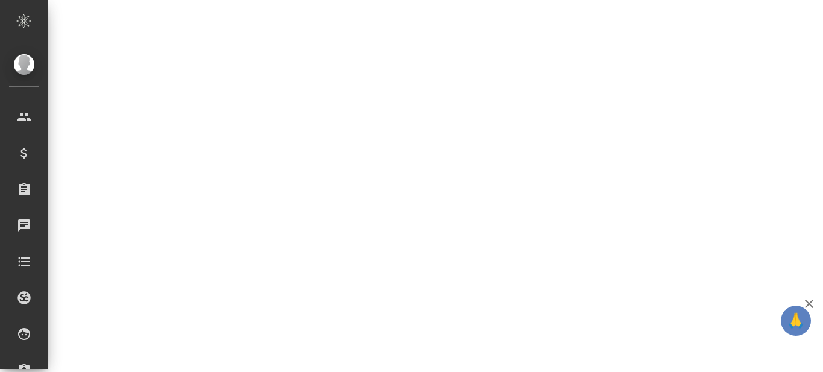
select select "RU"
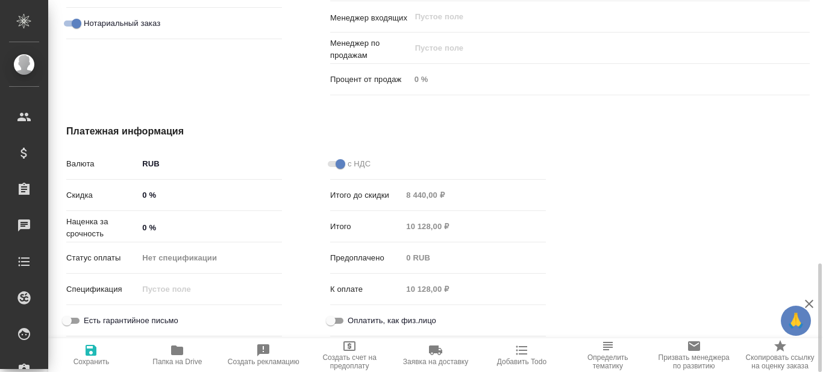
type textarea "x"
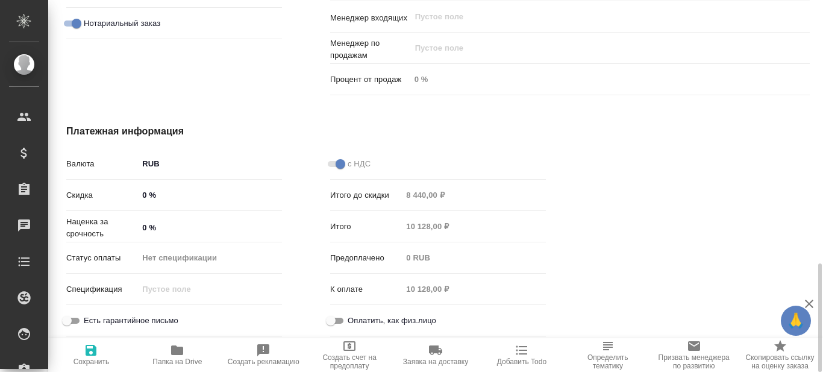
type textarea "x"
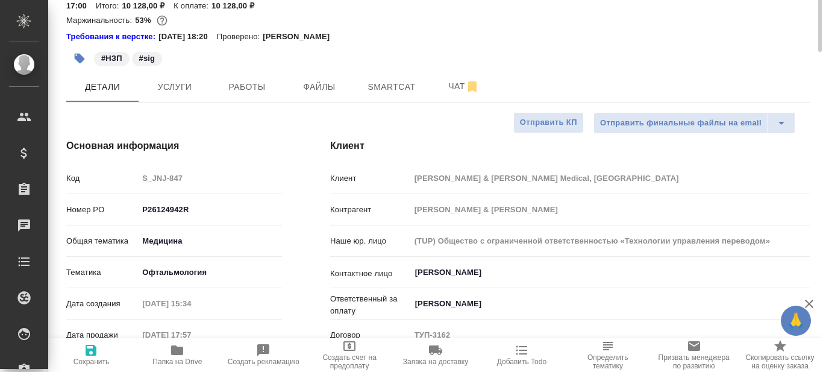
scroll to position [0, 0]
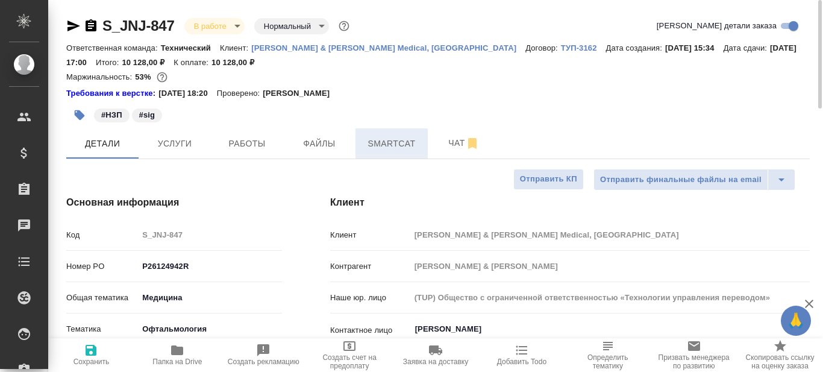
click at [391, 143] on span "Smartcat" at bounding box center [392, 143] width 58 height 15
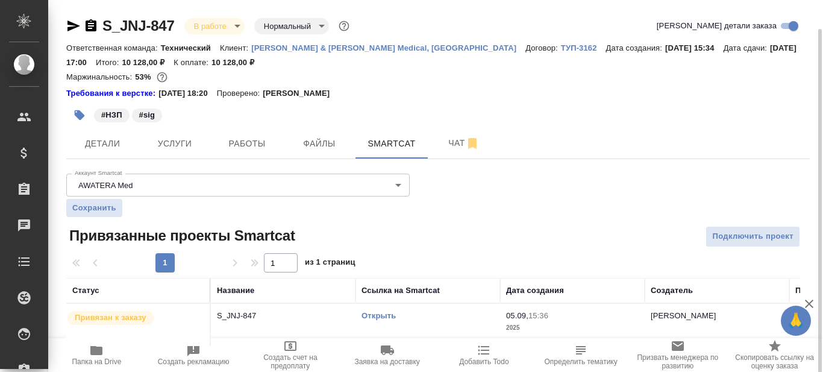
scroll to position [14, 0]
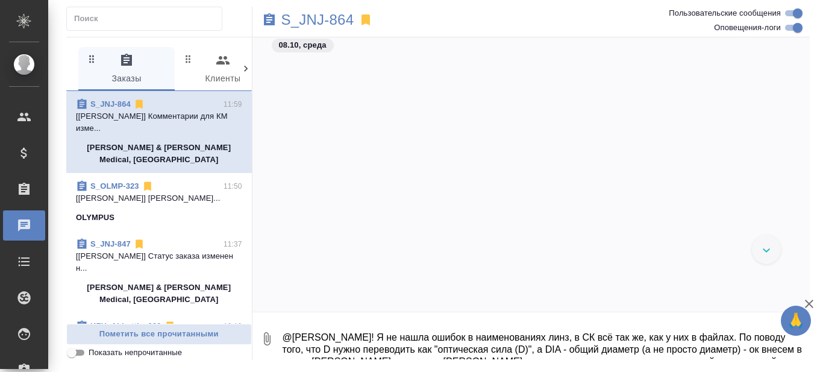
scroll to position [4401, 0]
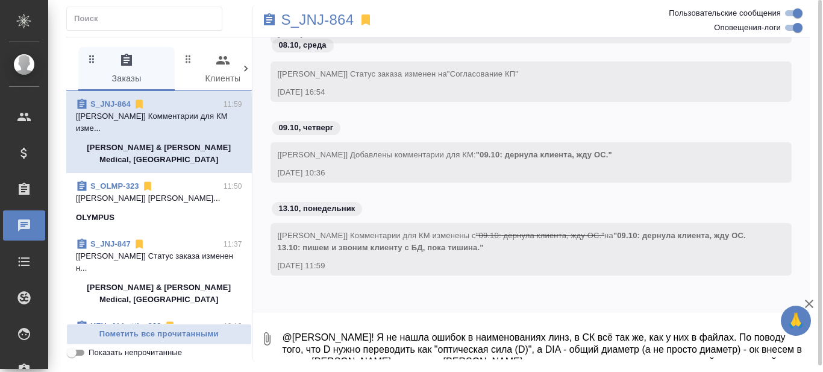
click at [508, 338] on textarea "@Сергеева Анастасия Привет! Я не нашла ошибок в наименованиях линз, в СК всё та…" at bounding box center [545, 338] width 529 height 41
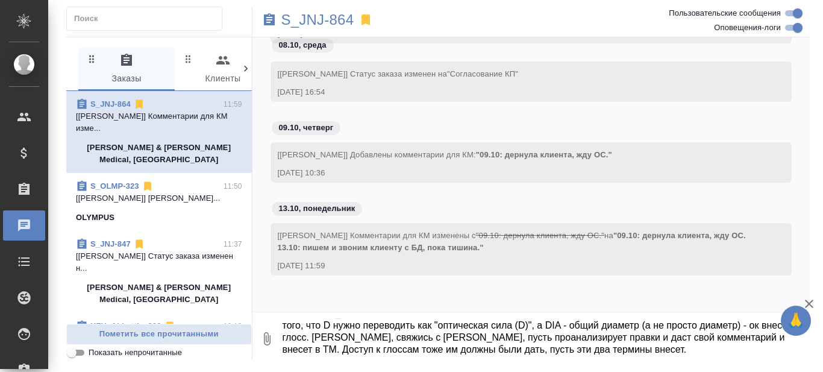
click at [650, 346] on textarea "@Сергеева Анастасия Привет! Я не нашла ошибок в наименованиях линз, в СК всё та…" at bounding box center [545, 338] width 529 height 41
click at [354, 339] on textarea "@Сергеева Анастасия Привет! Я не нашла ошибок в наименованиях линз, в СК всё та…" at bounding box center [545, 338] width 529 height 41
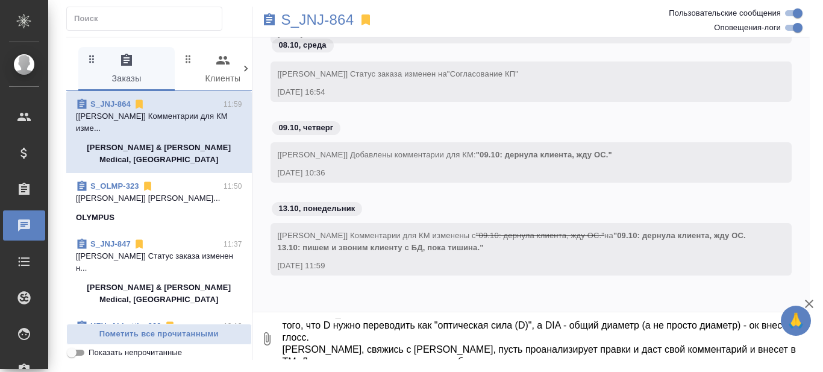
scroll to position [36, 0]
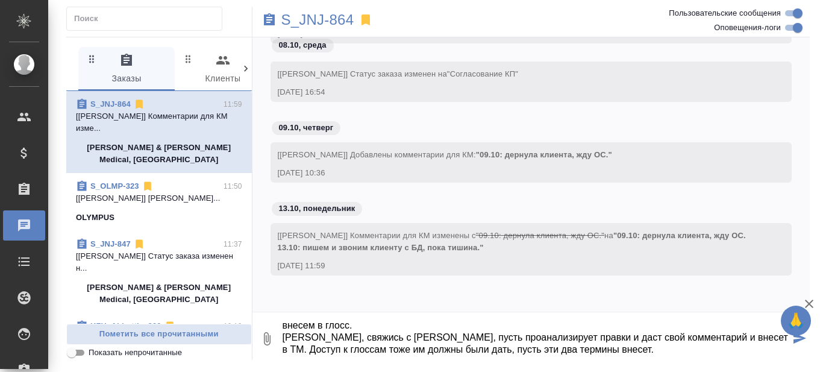
click at [597, 353] on textarea "@Сергеева Анастасия Привет! Я не нашла ошибок в наименованиях линз, в СК всё та…" at bounding box center [535, 338] width 509 height 41
click at [581, 336] on textarea "@Сергеева Анастасия Привет! Я не нашла ошибок в наименованиях линз, в СК всё та…" at bounding box center [535, 338] width 509 height 41
click at [546, 339] on textarea "@Сергеева Анастасия Привет! Я не нашла ошибок в наименованиях линз, в СК всё та…" at bounding box center [535, 338] width 509 height 41
click at [312, 350] on textarea "@Сергеева Анастасия Привет! Я не нашла ошибок в наименованиях линз, в СК всё та…" at bounding box center [535, 338] width 509 height 41
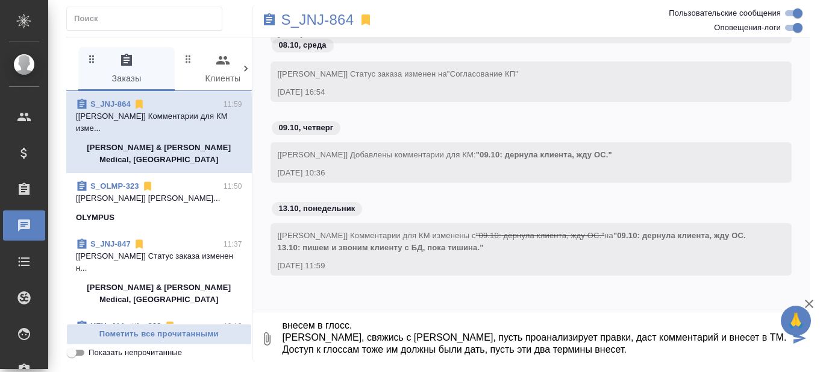
click at [312, 350] on textarea "@Сергеева Анастасия Привет! Я не нашла ошибок в наименованиях линз, в СК всё та…" at bounding box center [535, 338] width 509 height 41
drag, startPoint x: 547, startPoint y: 351, endPoint x: 541, endPoint y: 353, distance: 6.3
click at [541, 352] on textarea "@Сергеева Анастасия Привет! Я не нашла ошибок в наименованиях линз, в СК всё та…" at bounding box center [535, 338] width 509 height 41
click at [595, 350] on textarea "@Сергеева Анастасия Привет! Я не нашла ошибок в наименованиях линз, в СК всё та…" at bounding box center [535, 338] width 509 height 41
type textarea "@Сергеева Анастасия Привет! Я не нашла ошибок в наименованиях линз, в СК всё та…"
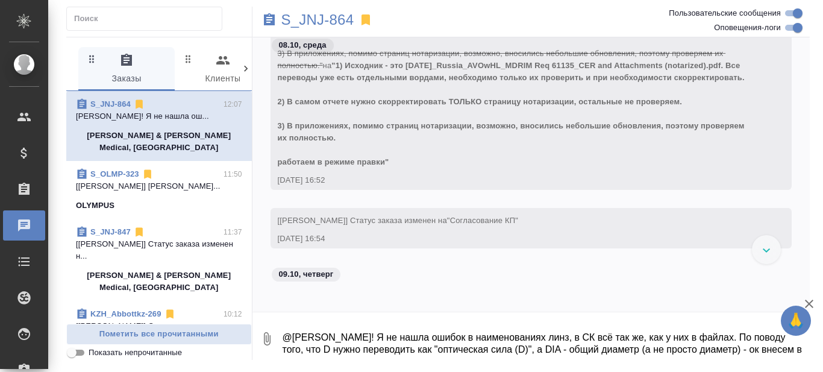
scroll to position [4104, 0]
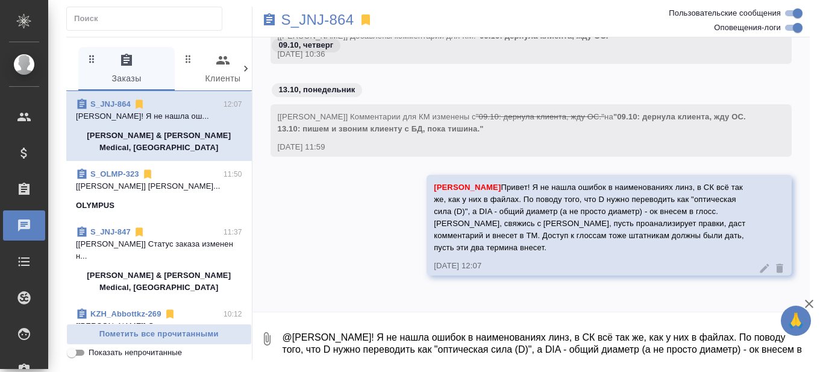
click at [357, 326] on textarea "@Сергеева Анастасия Привет! Я не нашла ошибок в наименованиях линз, в СК всё та…" at bounding box center [545, 338] width 529 height 41
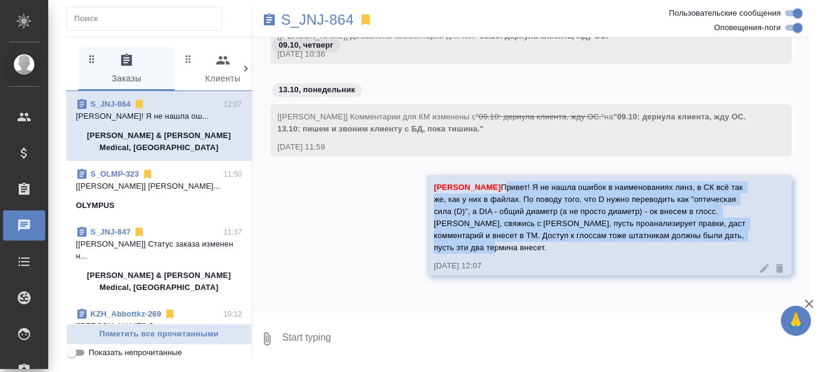
drag, startPoint x: 517, startPoint y: 175, endPoint x: 511, endPoint y: 246, distance: 71.9
click at [511, 246] on div "Сергеева Анастасия Привет! Я не нашла ошибок в наименованиях линз, в СК всё так…" at bounding box center [592, 215] width 316 height 75
copy span "Привет! Я не нашла ошибок в наименованиях линз, в СК всё так же, как у них в фа…"
click at [776, 267] on icon at bounding box center [779, 268] width 7 height 9
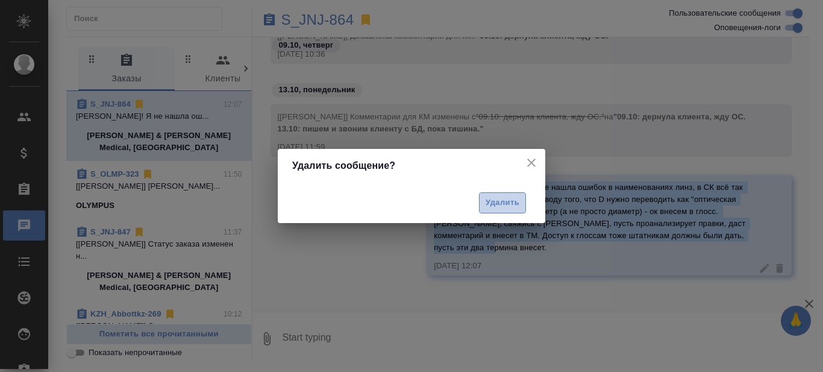
click at [509, 204] on span "Удалить" at bounding box center [503, 203] width 34 height 14
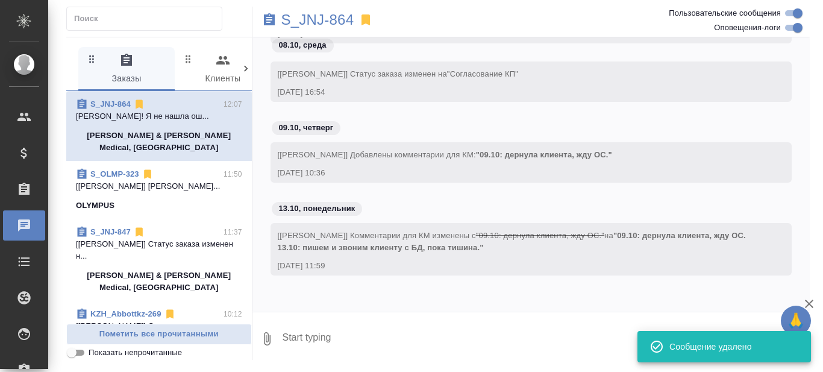
scroll to position [3973, 0]
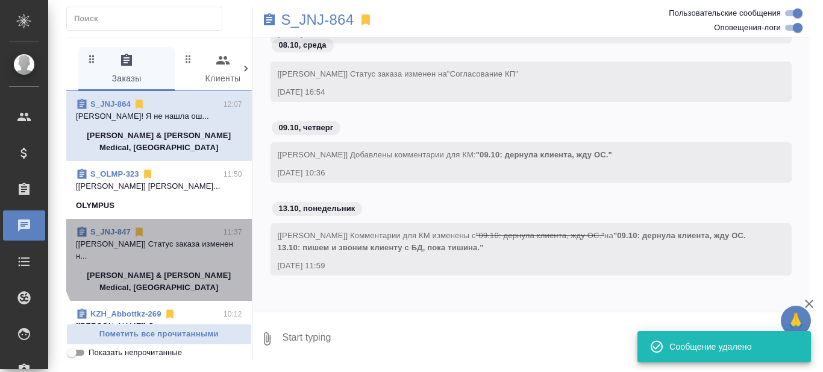
click at [177, 261] on p "[Усманова Ольга] Статус заказа изменен н..." at bounding box center [159, 250] width 166 height 24
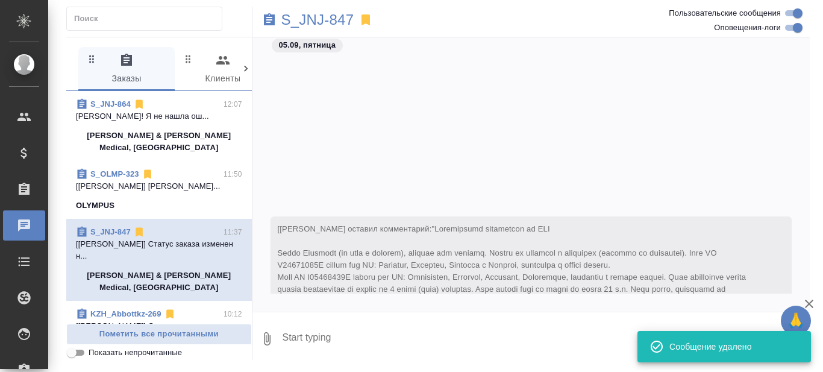
scroll to position [24441, 0]
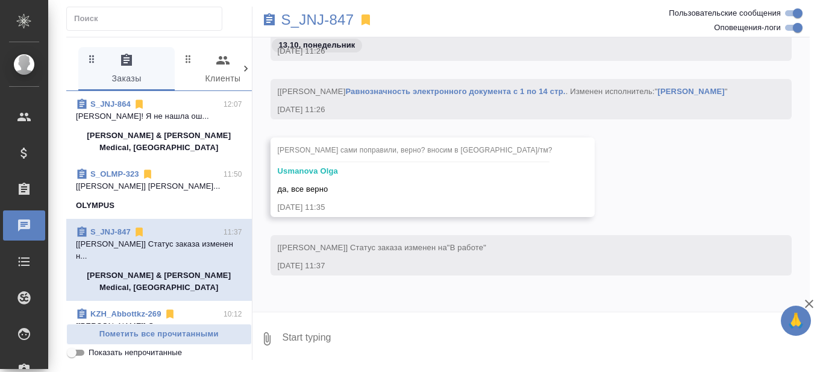
click at [344, 338] on textarea at bounding box center [545, 338] width 529 height 41
type textarea "@"
paste textarea "Привет! Я не нашла ошибок в наименованиях линз, в СК всё так же, как у них в фа…"
type textarea "Привет! Я не нашла ошибок в наименованиях линз, в СК всё так же, как у них в фа…"
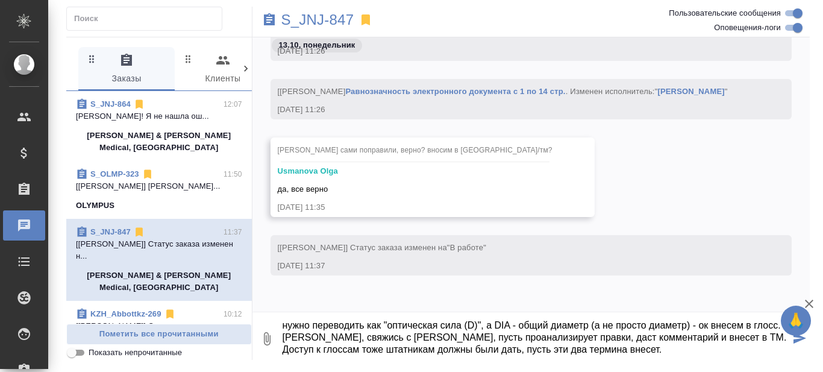
scroll to position [36, 0]
drag, startPoint x: 284, startPoint y: 336, endPoint x: 598, endPoint y: 372, distance: 316.0
click at [598, 371] on html "🙏 .cls-1 fill:#fff; AWATERA Prazdnichnykh Olga Клиенты Спецификации Заказы 0 Ча…" at bounding box center [411, 186] width 823 height 372
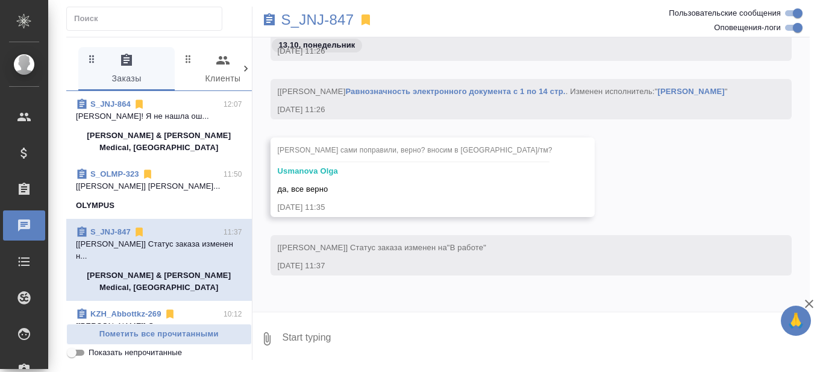
scroll to position [0, 0]
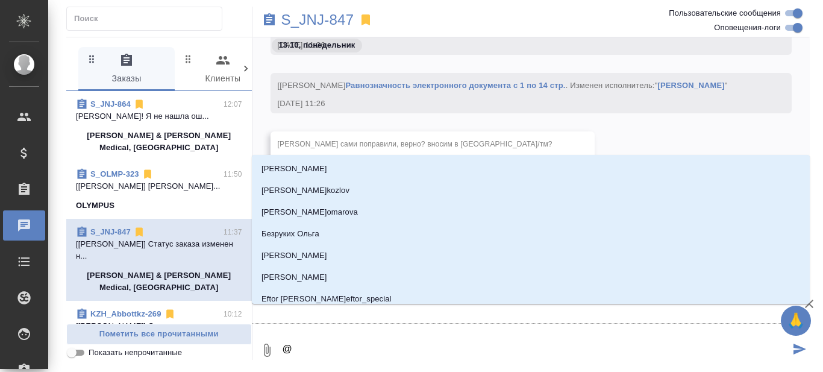
type textarea "@С"
type input "С"
type textarea "@Се"
type input "Се"
type textarea "@Сер"
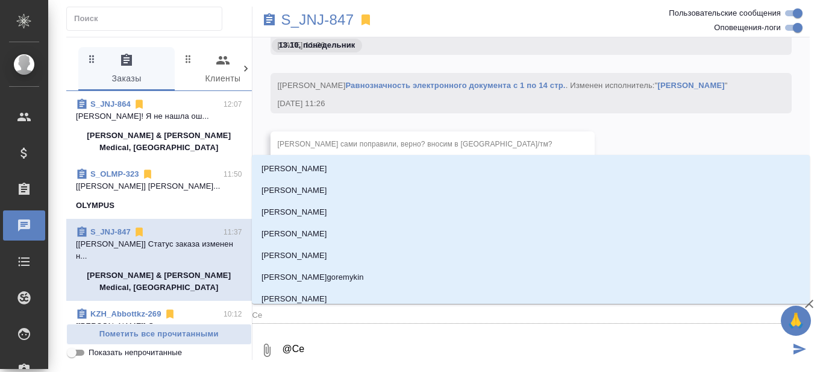
type input "Сер"
type textarea "@Серг"
type input "Серг"
type textarea "@Серге"
type input "Серге"
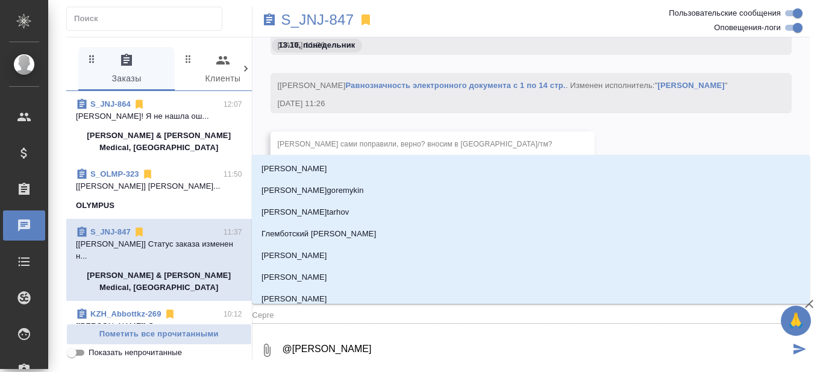
type textarea "@Сергее"
type input "Сергее"
type textarea "@Сергеев"
type input "Сергеев"
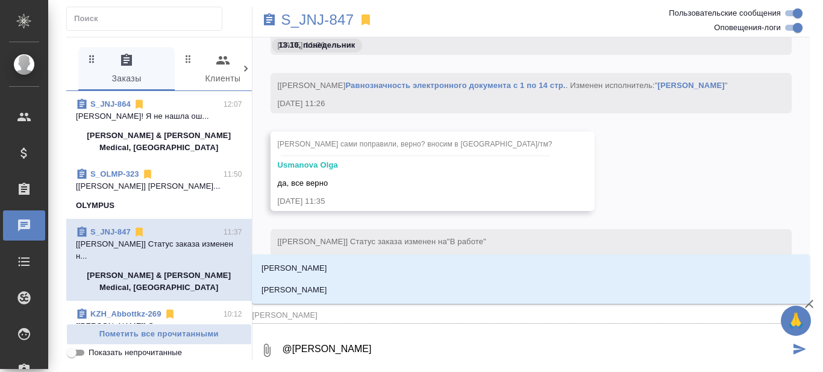
type textarea "@Сергеева"
type input "Сергеева"
click at [327, 290] on p "[PERSON_NAME]" at bounding box center [295, 290] width 66 height 12
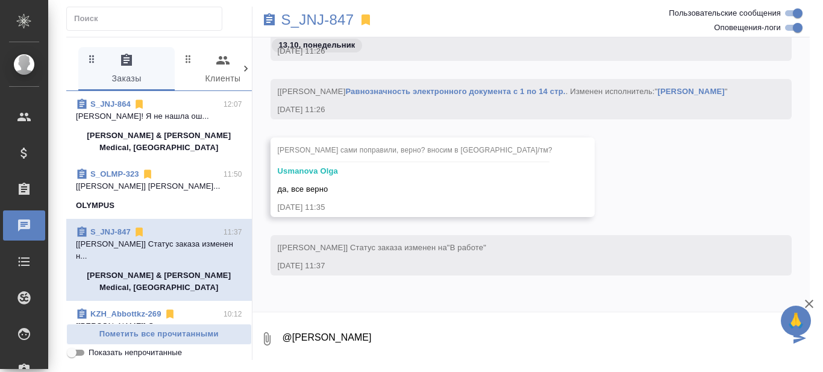
paste textarea "Привет! Я не нашла ошибок в наименованиях линз, в СК всё так же, как у них в фа…"
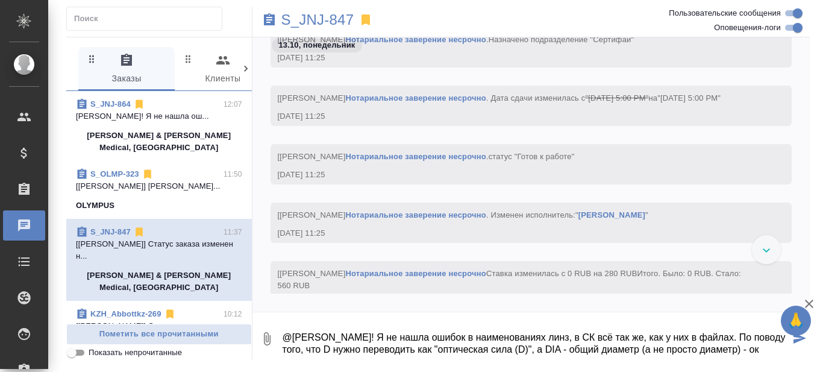
scroll to position [36, 0]
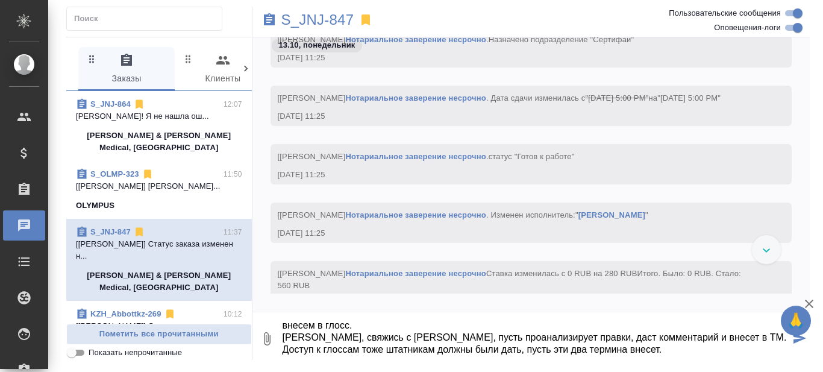
click at [594, 348] on textarea "@Сергеева Анастасия Привет! Я не нашла ошибок в наименованиях линз, в СК всё та…" at bounding box center [535, 338] width 509 height 41
type textarea "@Сергеева Анастасия Привет! Я не нашла ошибок в наименованиях линз, в СК всё та…"
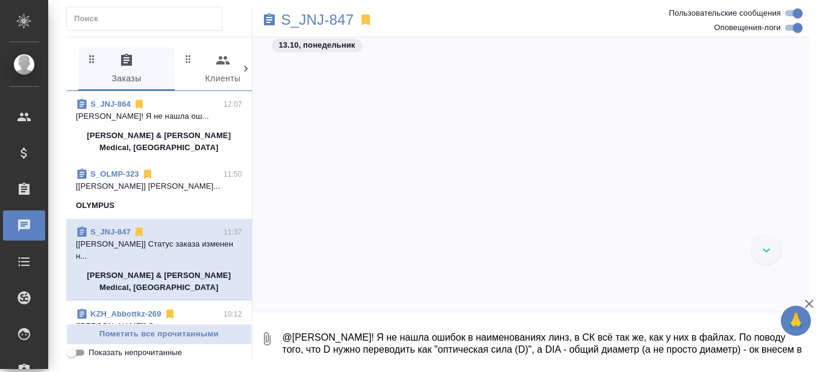
scroll to position [21872, 0]
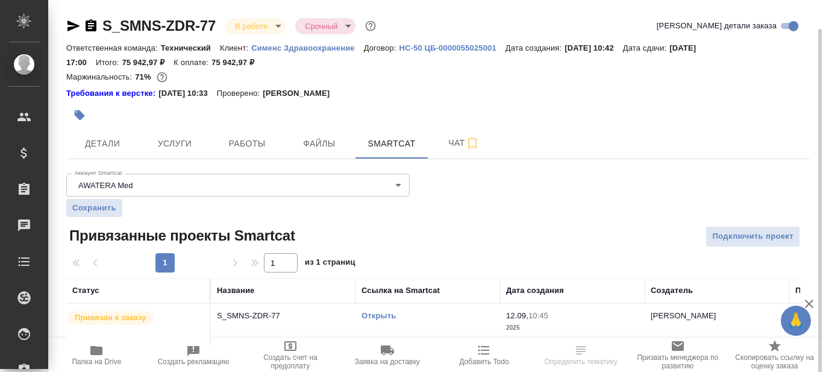
scroll to position [14, 0]
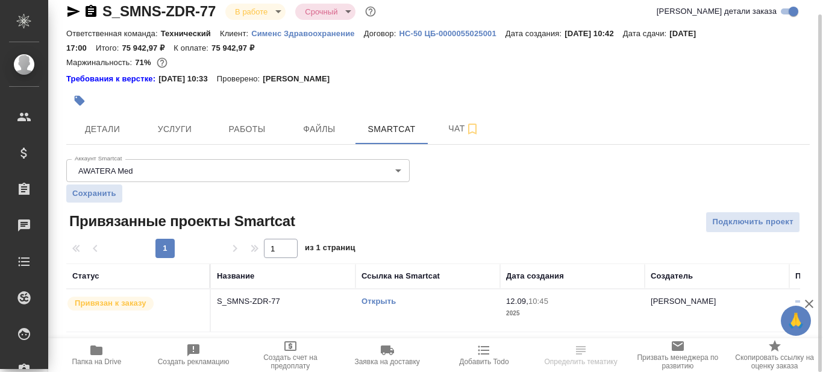
click at [371, 301] on link "Открыть" at bounding box center [379, 301] width 34 height 9
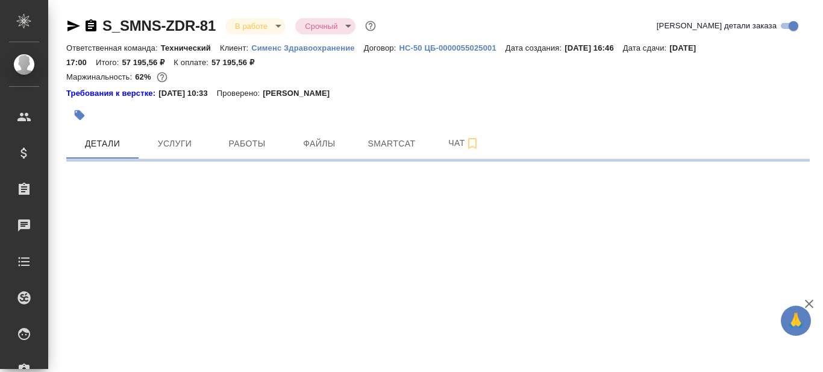
select select "RU"
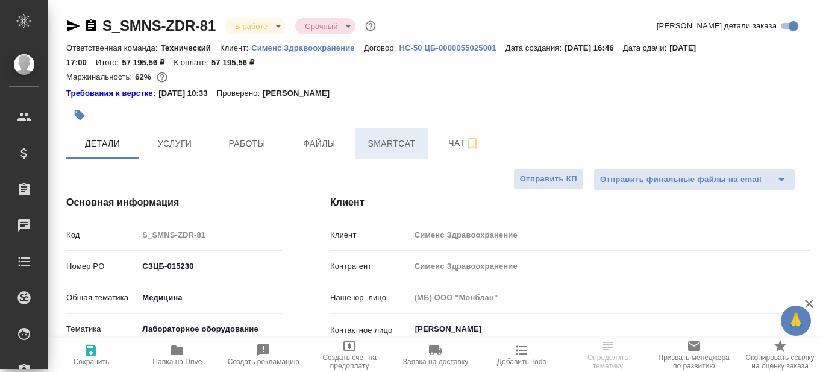
type textarea "x"
click at [404, 136] on span "Smartcat" at bounding box center [392, 143] width 58 height 15
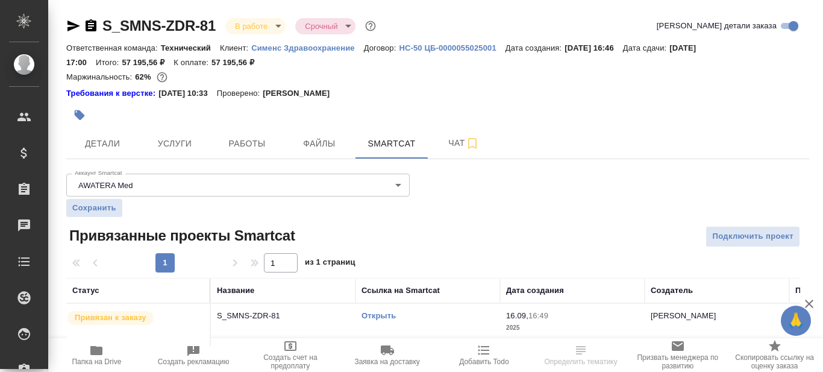
scroll to position [14, 0]
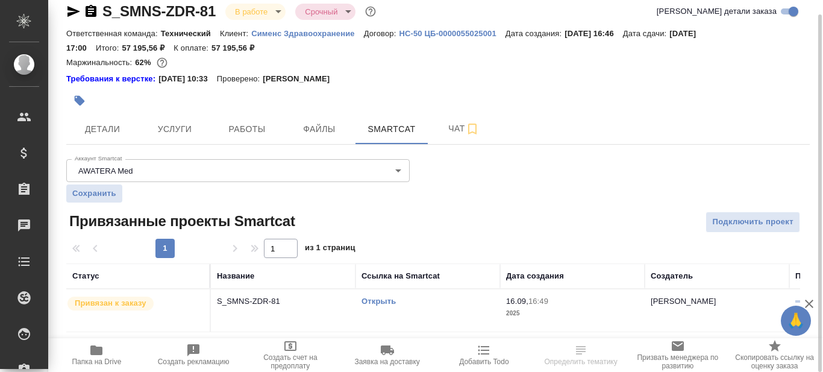
click at [378, 303] on link "Открыть" at bounding box center [379, 301] width 34 height 9
